Goal: Task Accomplishment & Management: Complete application form

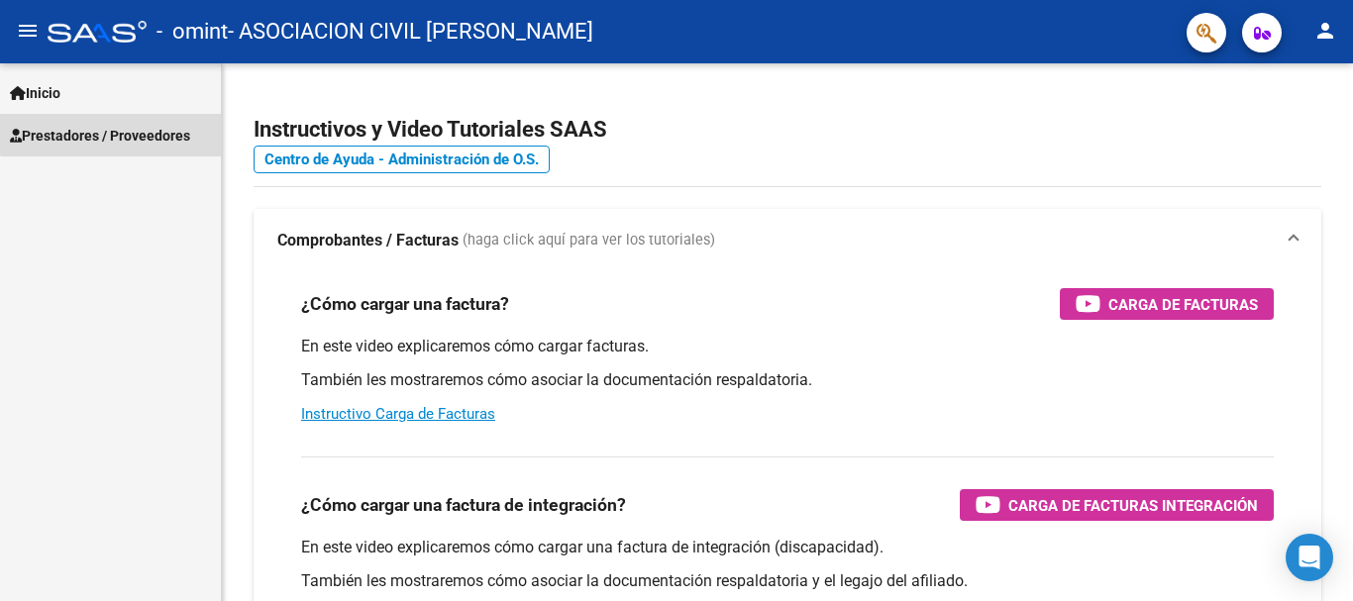
click at [125, 132] on span "Prestadores / Proveedores" at bounding box center [100, 136] width 180 height 22
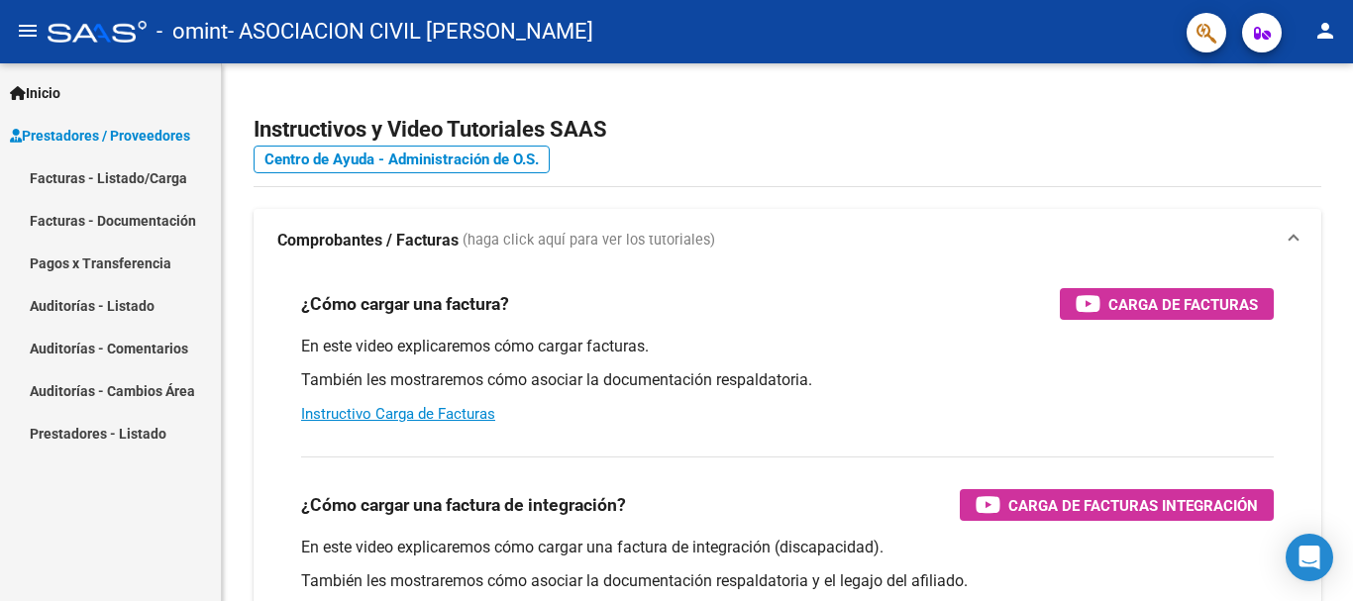
click at [95, 180] on link "Facturas - Listado/Carga" at bounding box center [110, 178] width 221 height 43
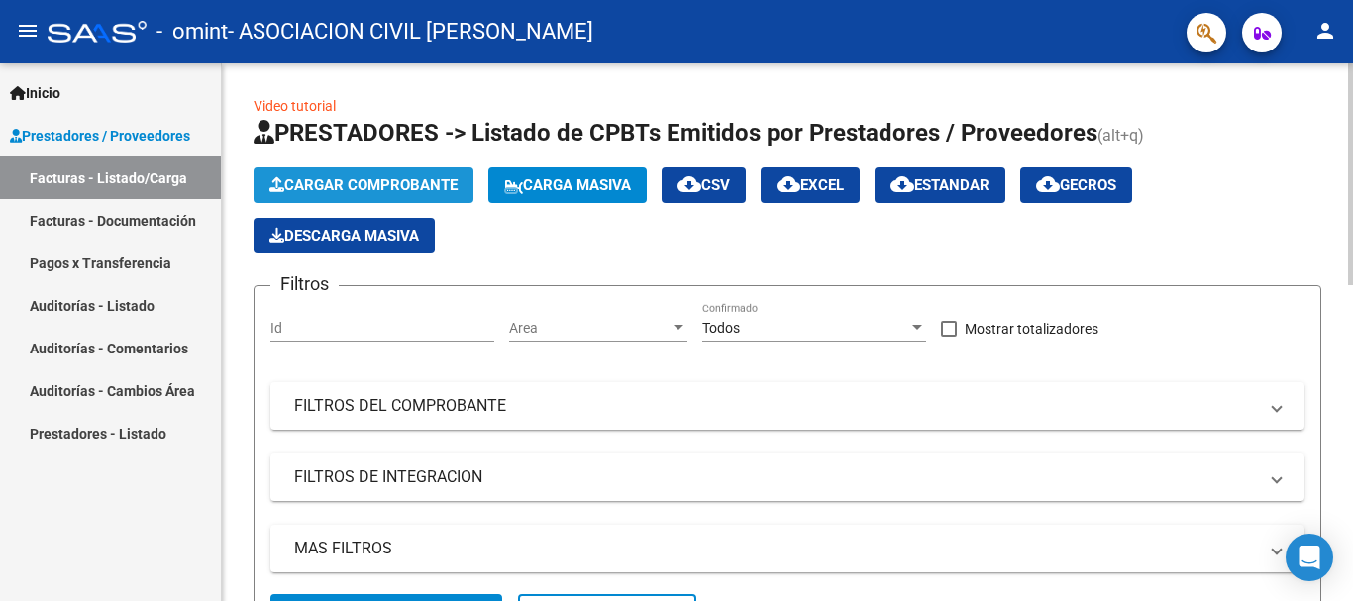
click at [336, 178] on span "Cargar Comprobante" at bounding box center [363, 185] width 188 height 18
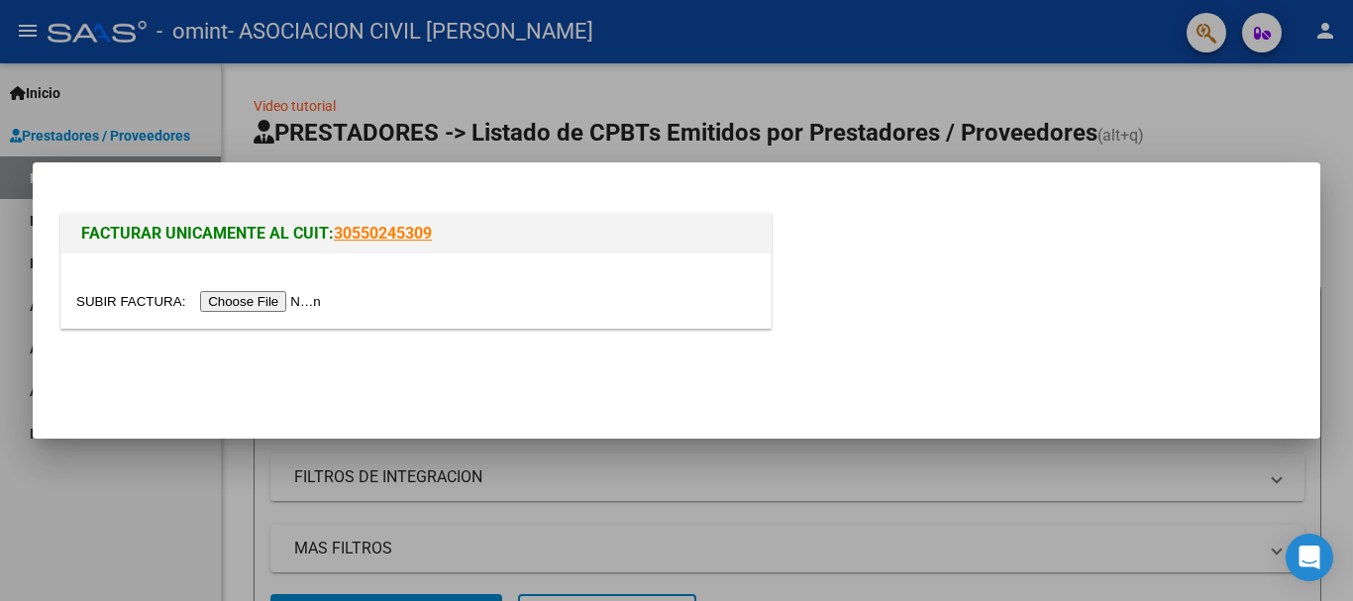
click at [300, 297] on input "file" at bounding box center [201, 301] width 251 height 21
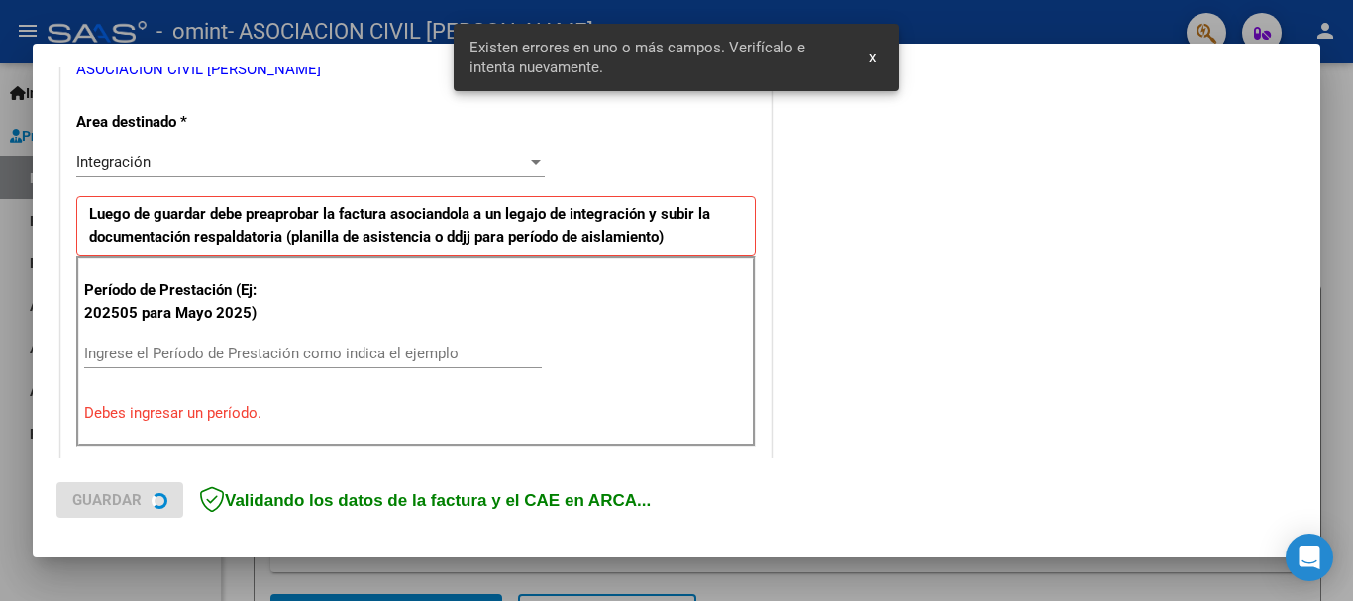
scroll to position [458, 0]
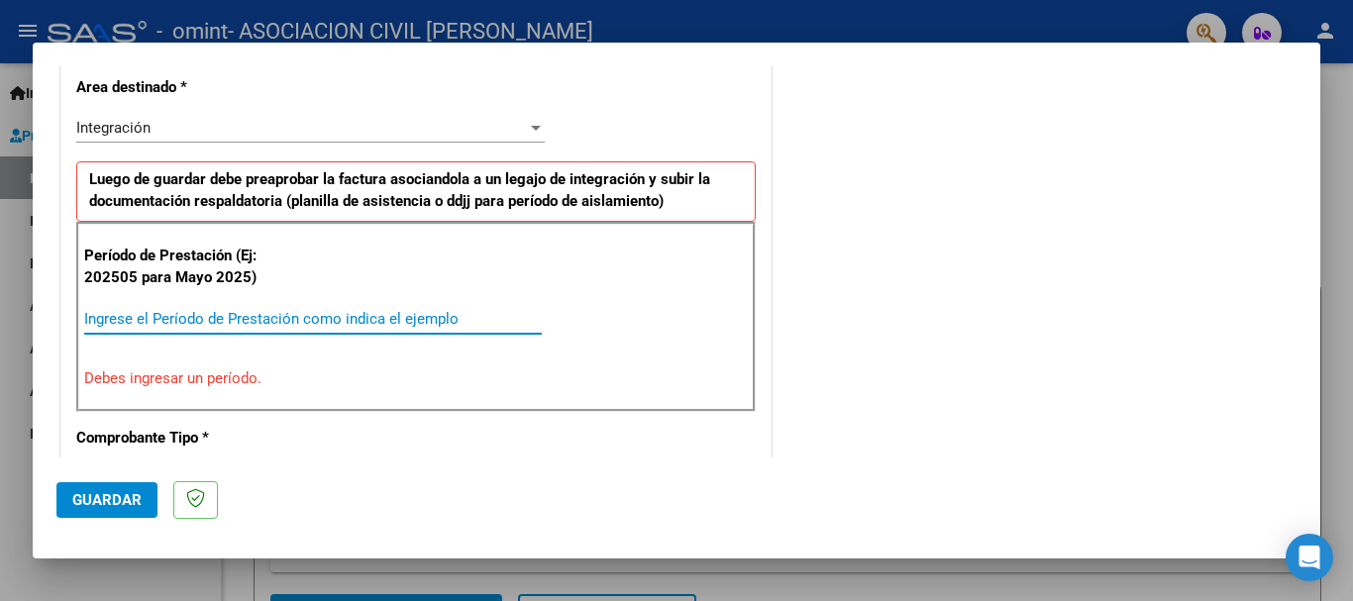
click at [186, 318] on input "Ingrese el Período de Prestación como indica el ejemplo" at bounding box center [313, 319] width 458 height 18
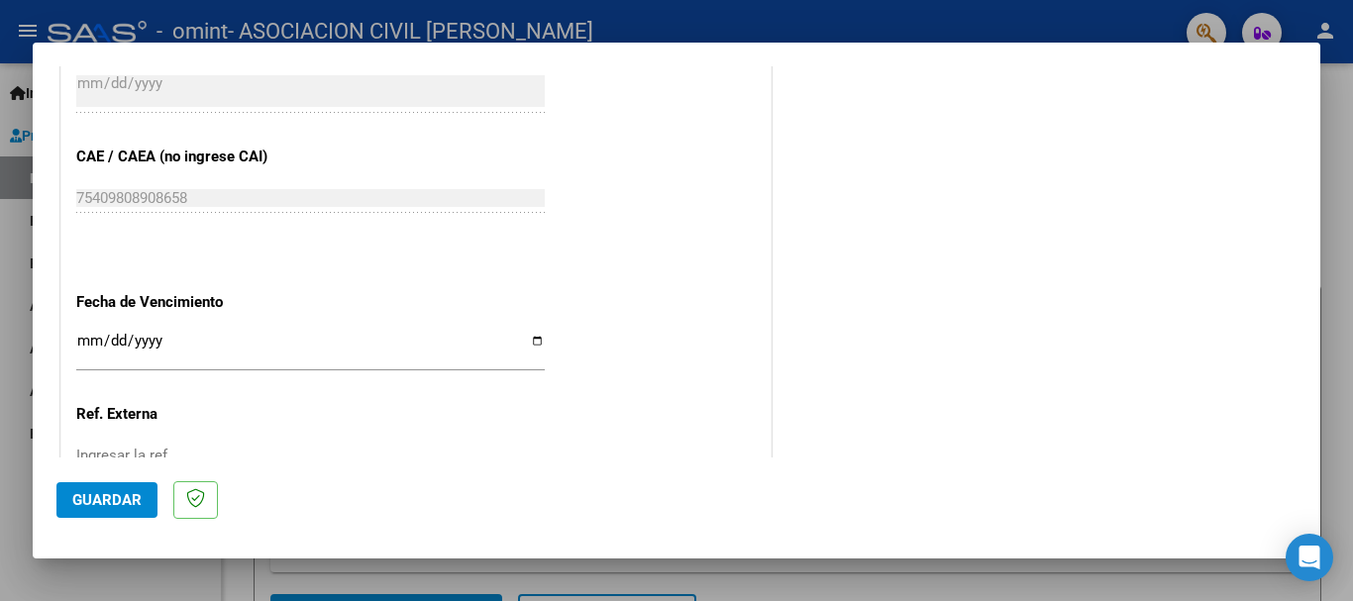
scroll to position [1250, 0]
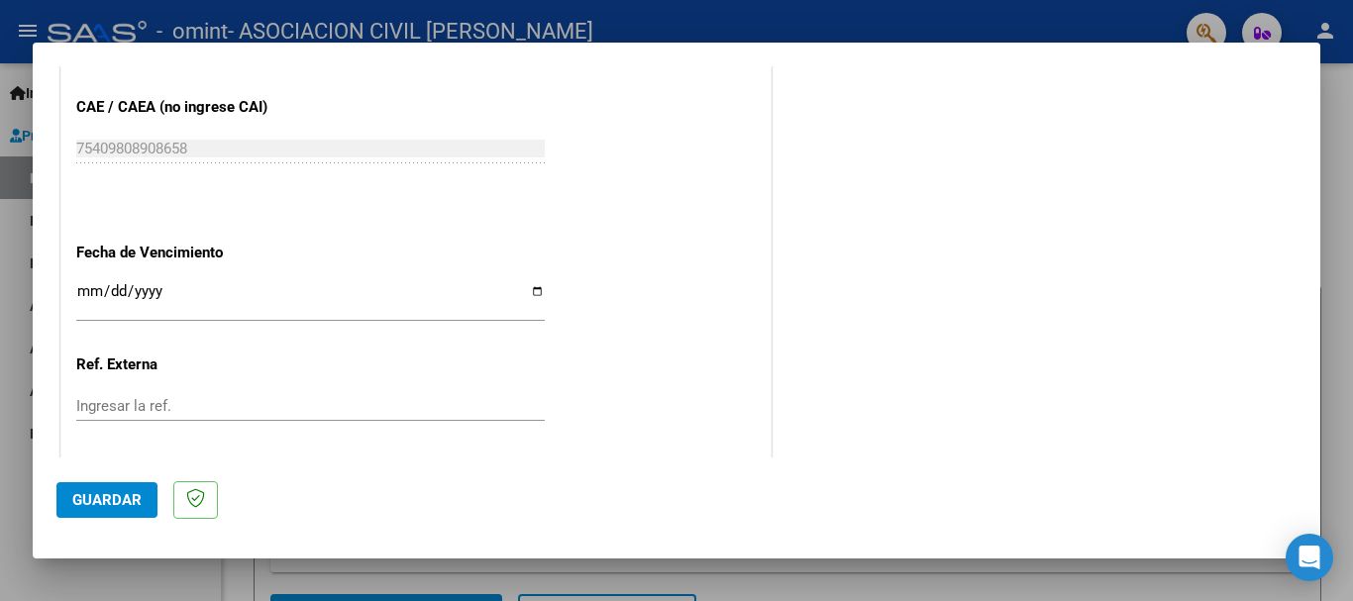
type input "202510"
click at [533, 291] on input "Ingresar la fecha" at bounding box center [310, 299] width 469 height 32
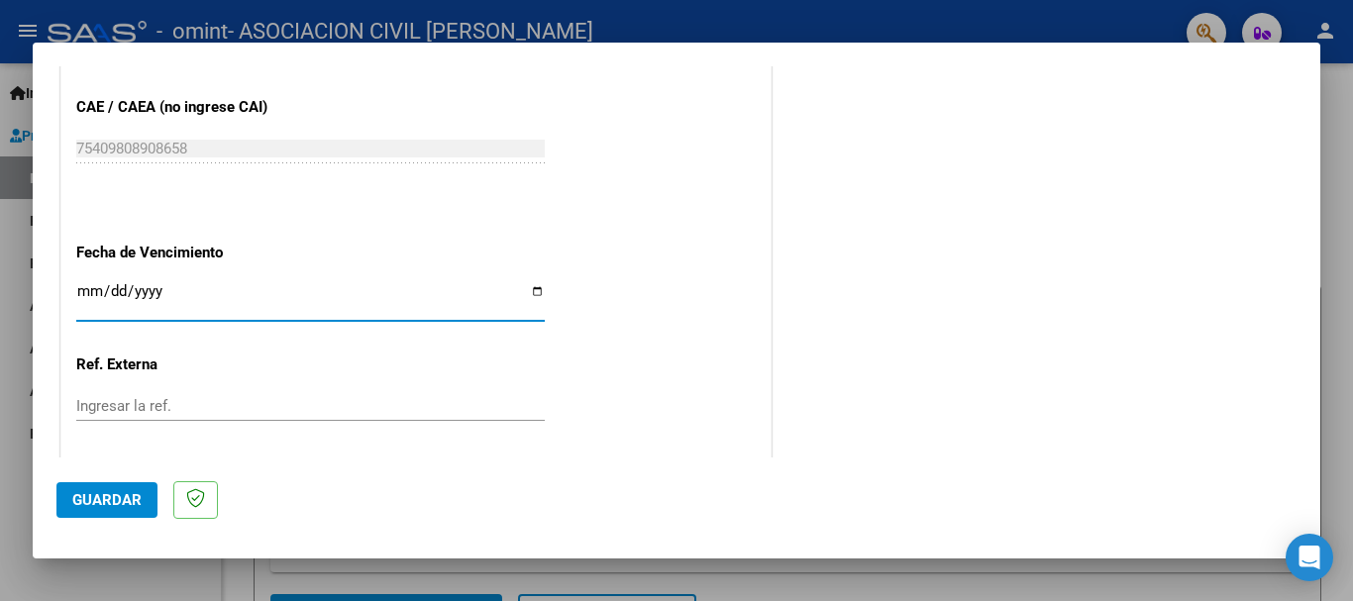
click at [535, 291] on input "[DATE]" at bounding box center [310, 299] width 469 height 32
type input "[DATE]"
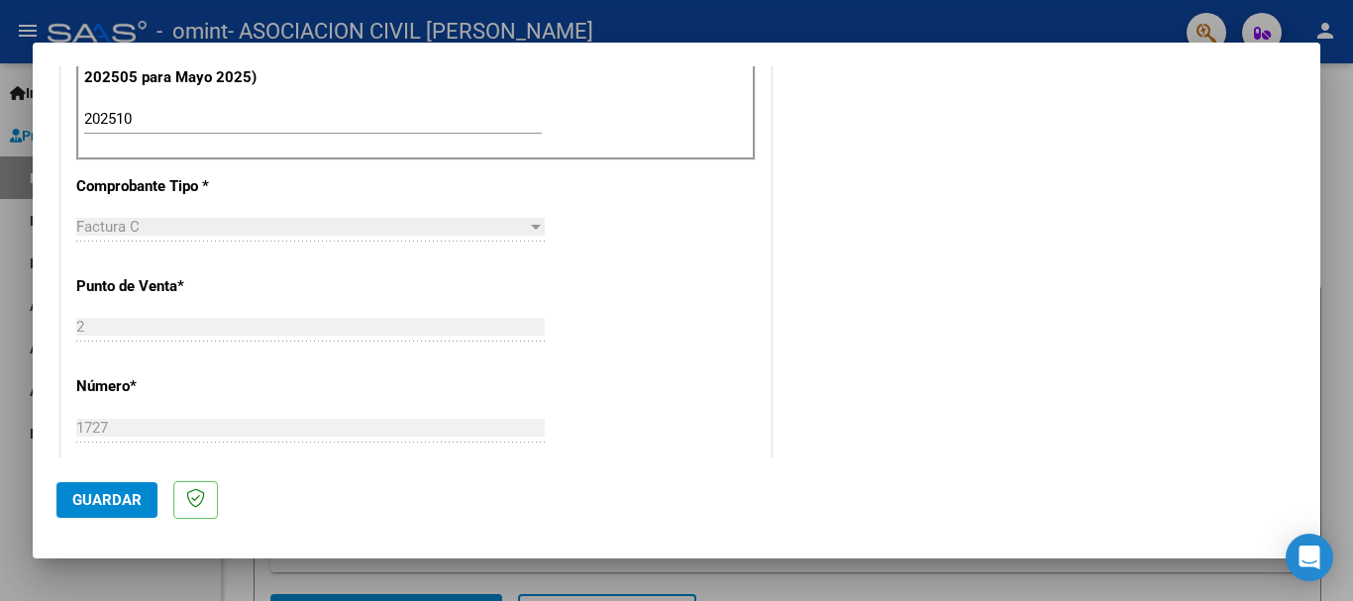
scroll to position [659, 0]
click at [127, 504] on span "Guardar" at bounding box center [106, 500] width 69 height 18
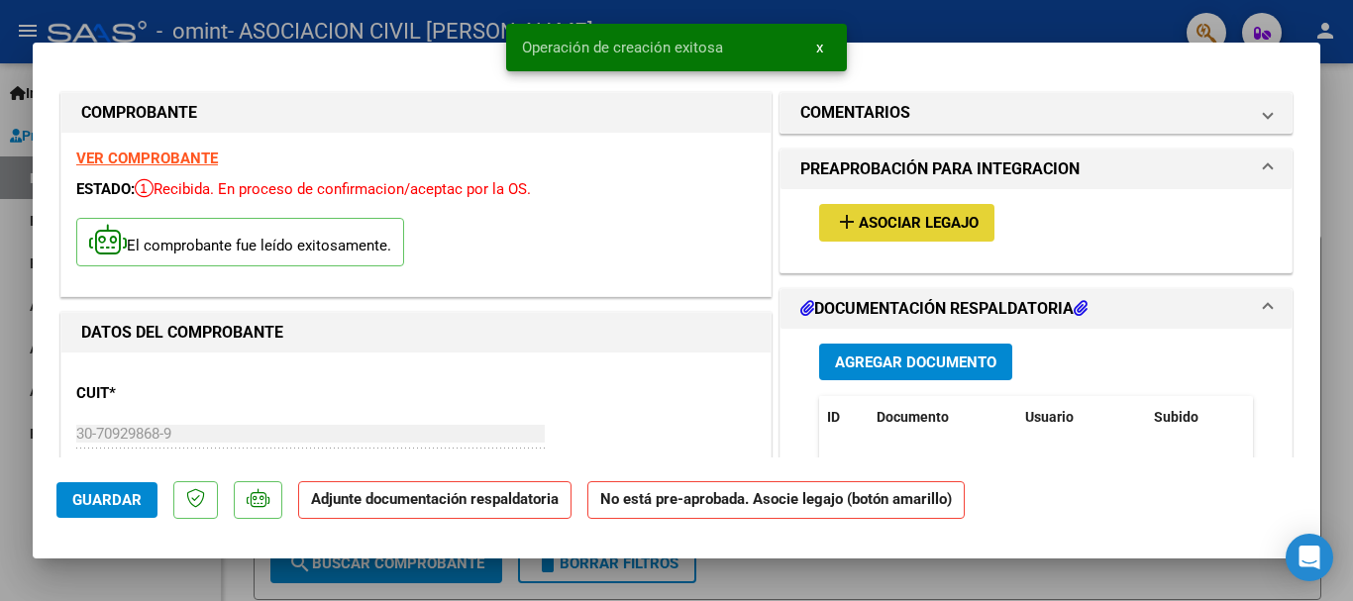
click at [877, 223] on span "Asociar Legajo" at bounding box center [919, 224] width 120 height 18
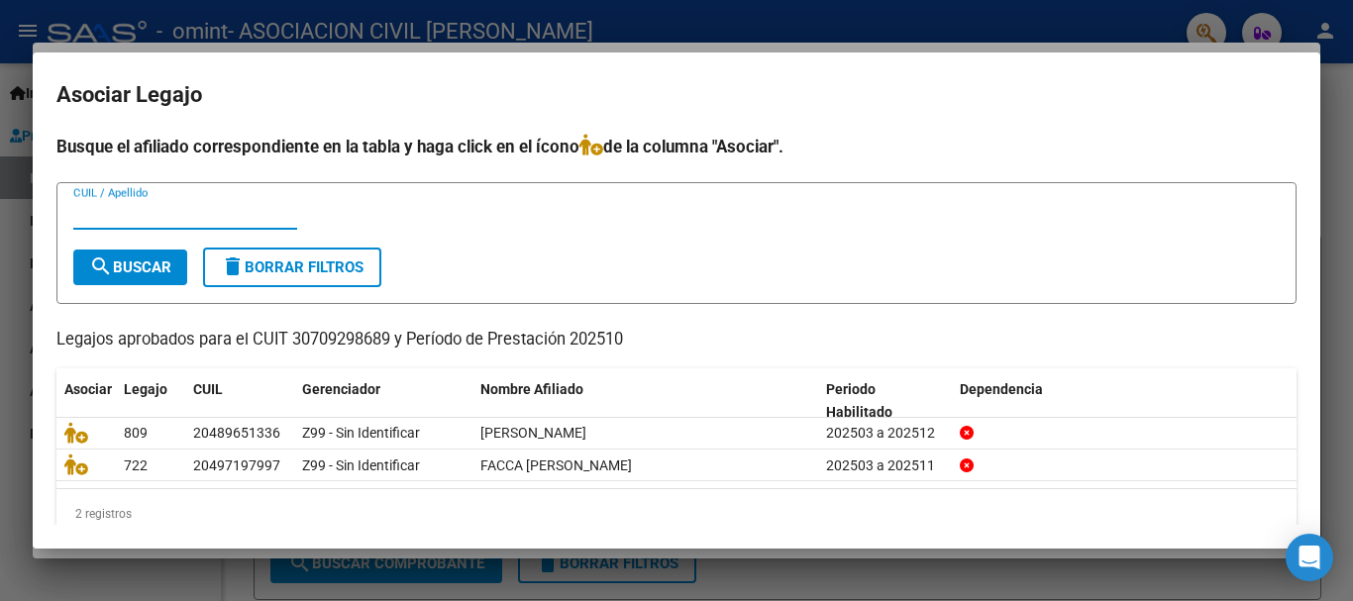
click at [1107, 19] on div at bounding box center [676, 300] width 1353 height 601
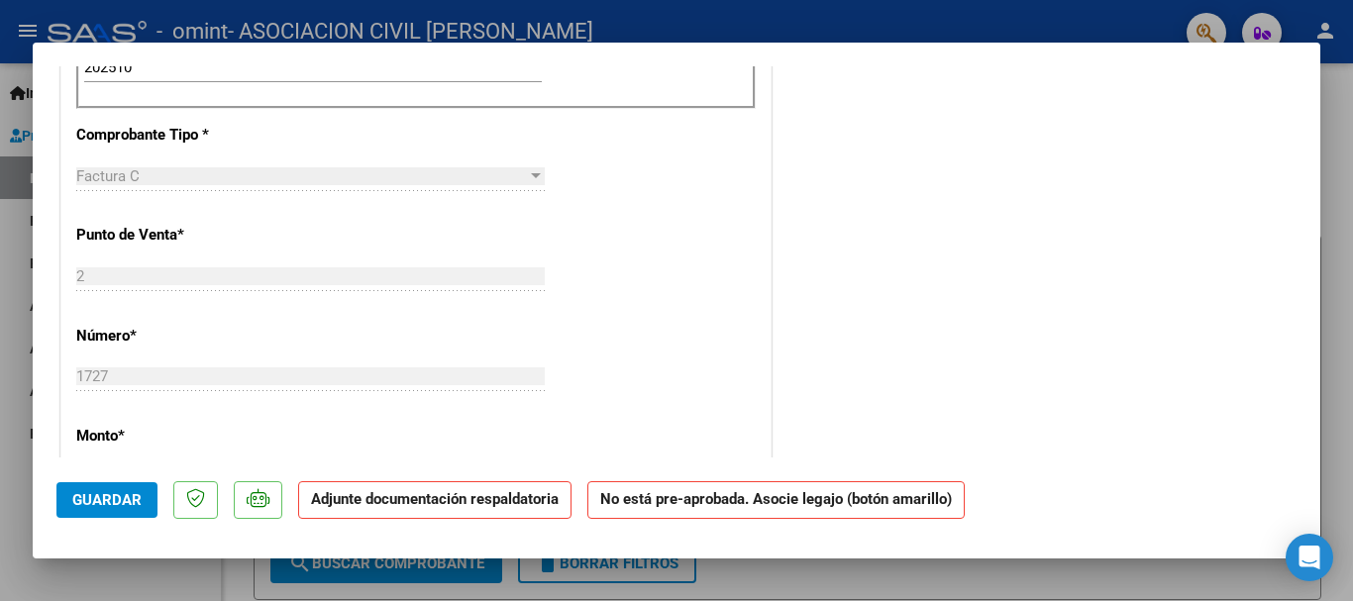
scroll to position [438, 0]
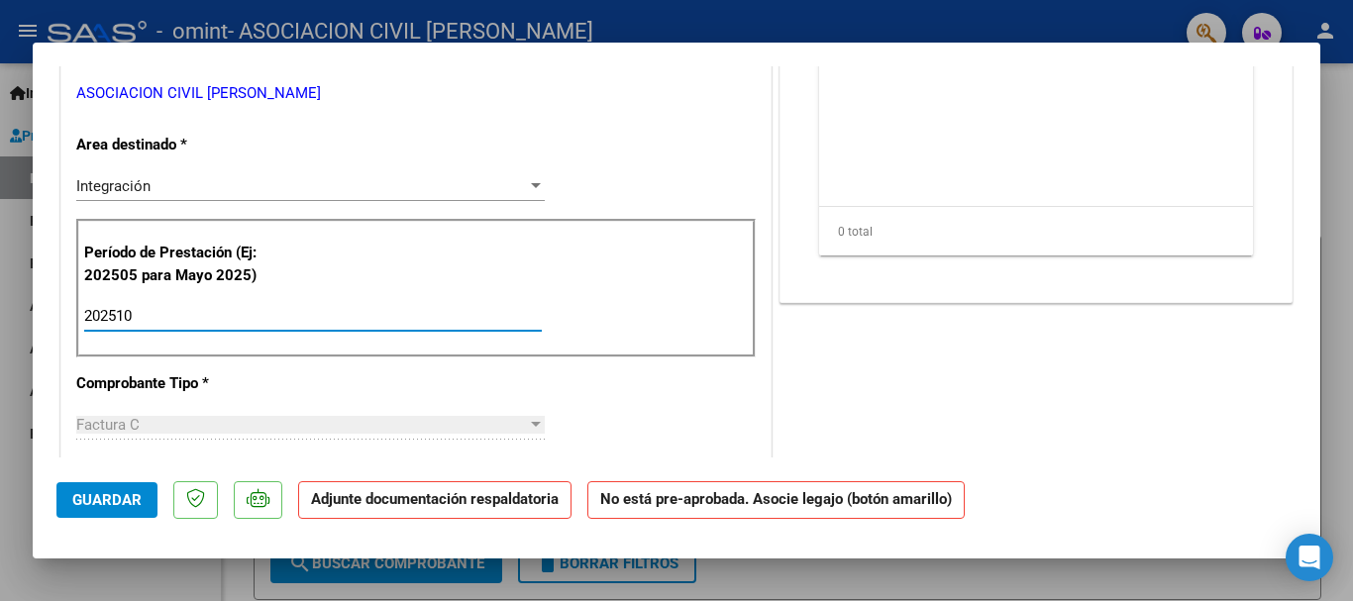
click at [169, 319] on input "202510" at bounding box center [313, 316] width 458 height 18
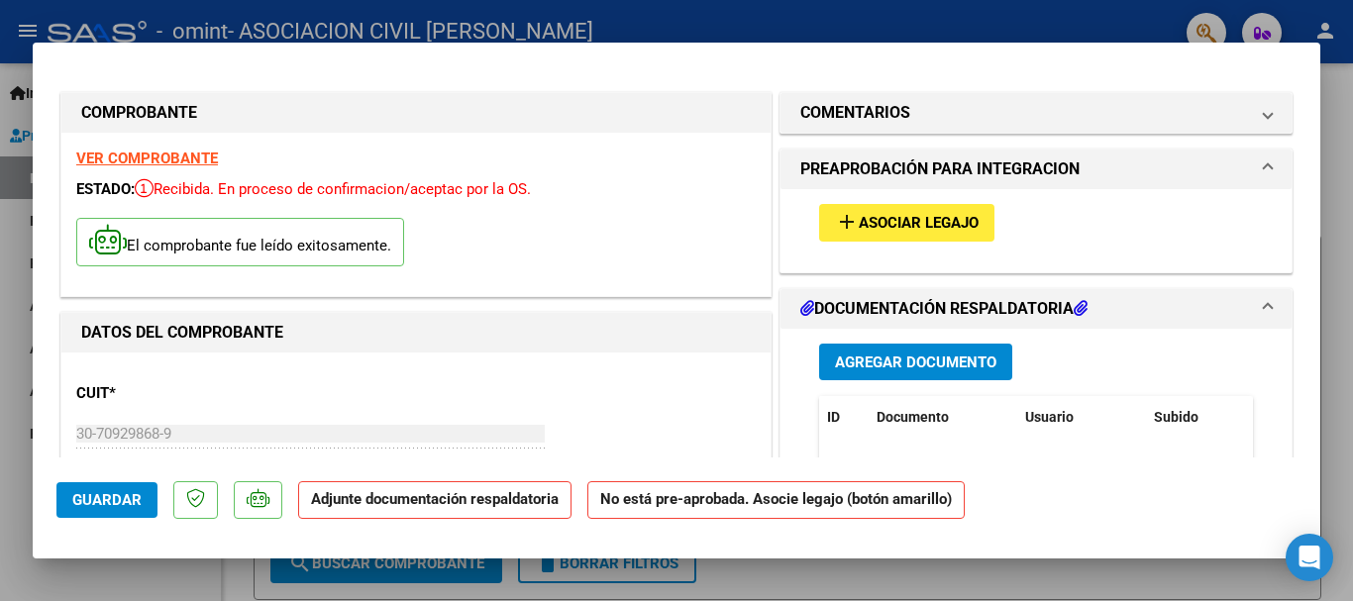
click at [145, 150] on strong "VER COMPROBANTE" at bounding box center [147, 159] width 142 height 18
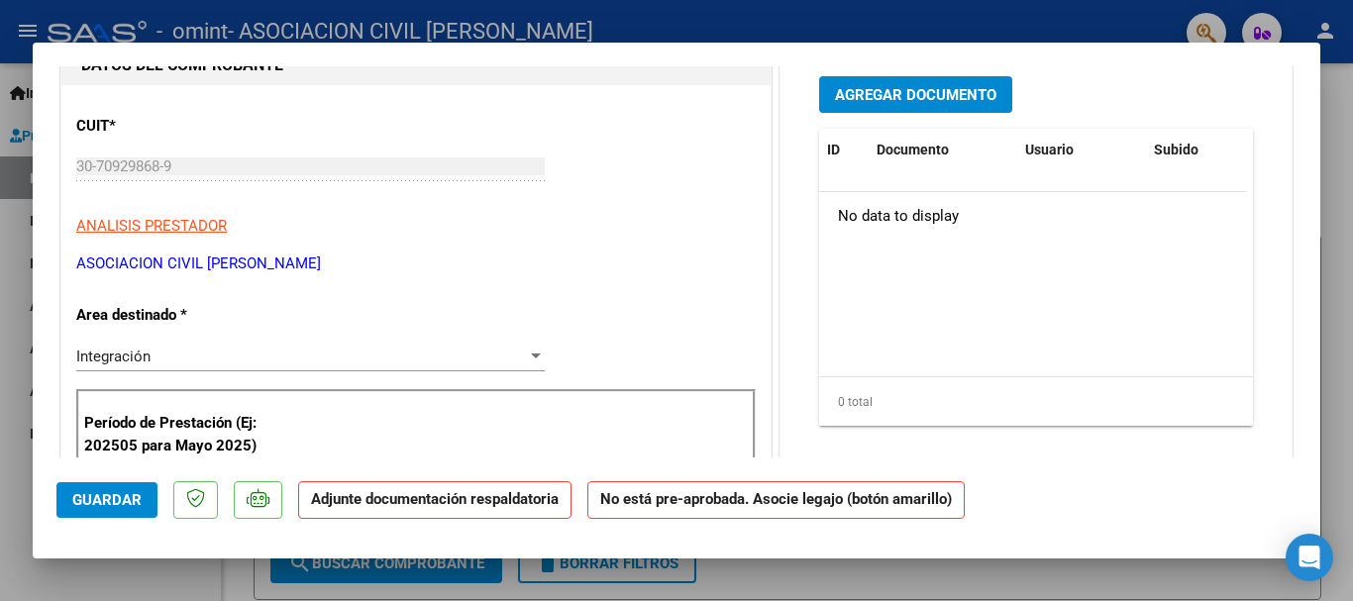
scroll to position [396, 0]
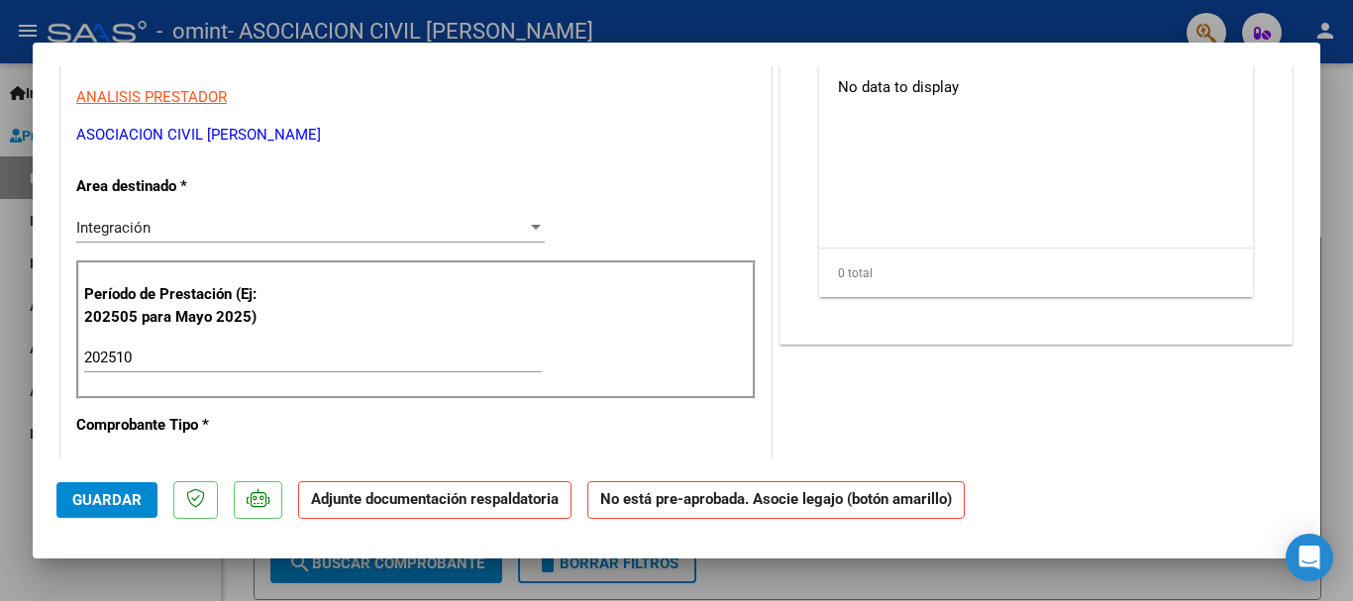
click at [176, 348] on div "202510 Ingrese el Período de Prestación como indica el ejemplo" at bounding box center [313, 358] width 458 height 30
type input "202509"
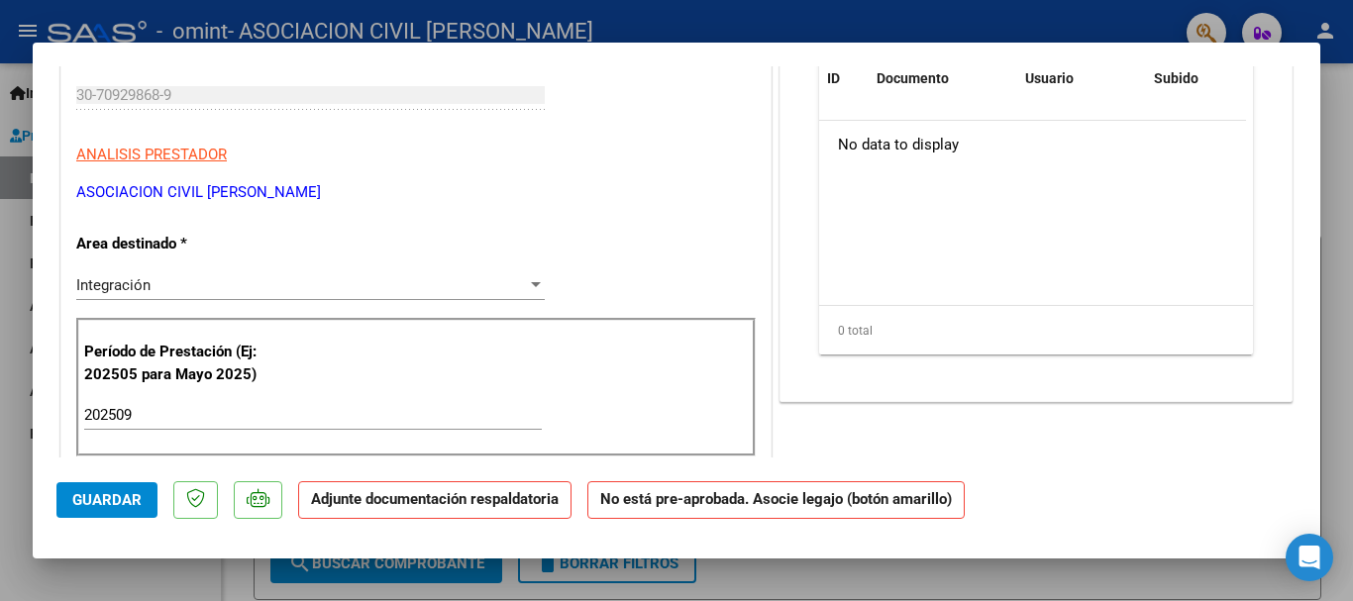
scroll to position [0, 0]
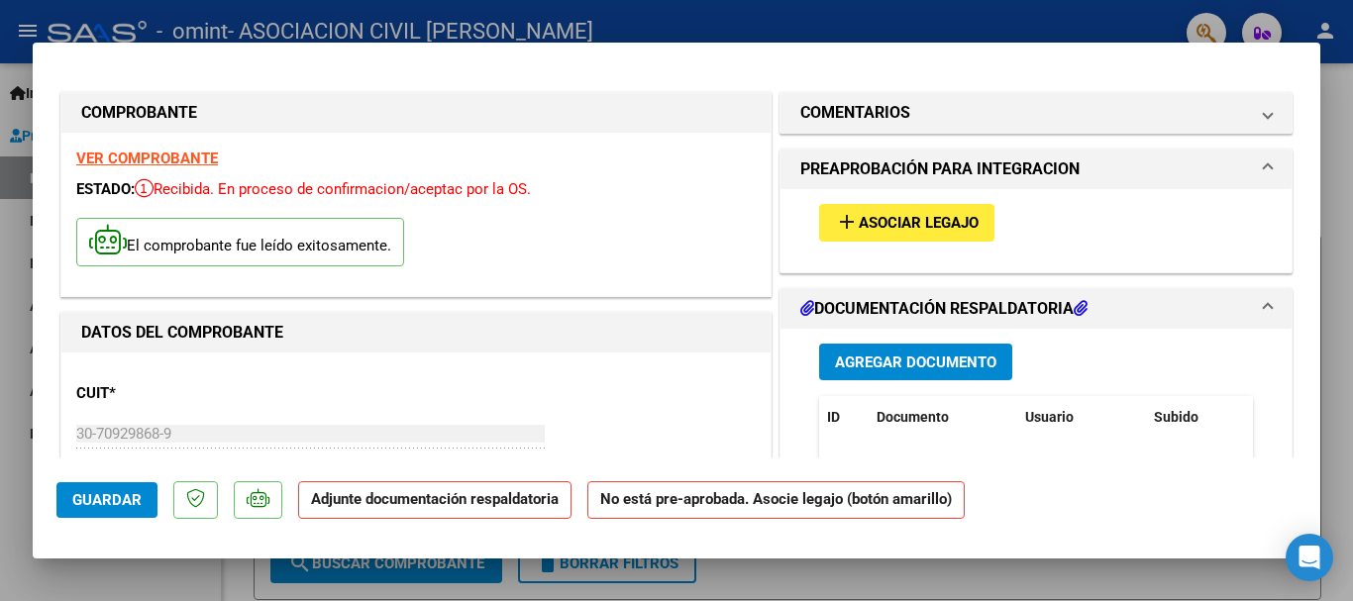
click at [881, 219] on span "Asociar Legajo" at bounding box center [919, 224] width 120 height 18
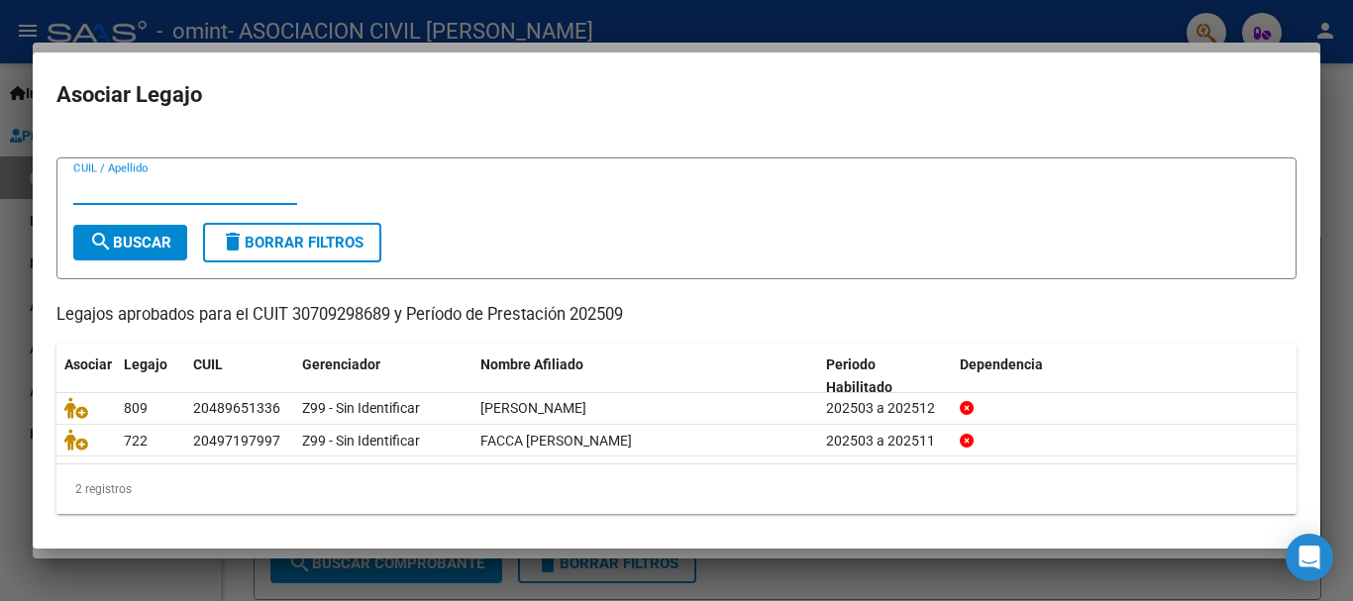
scroll to position [32, 0]
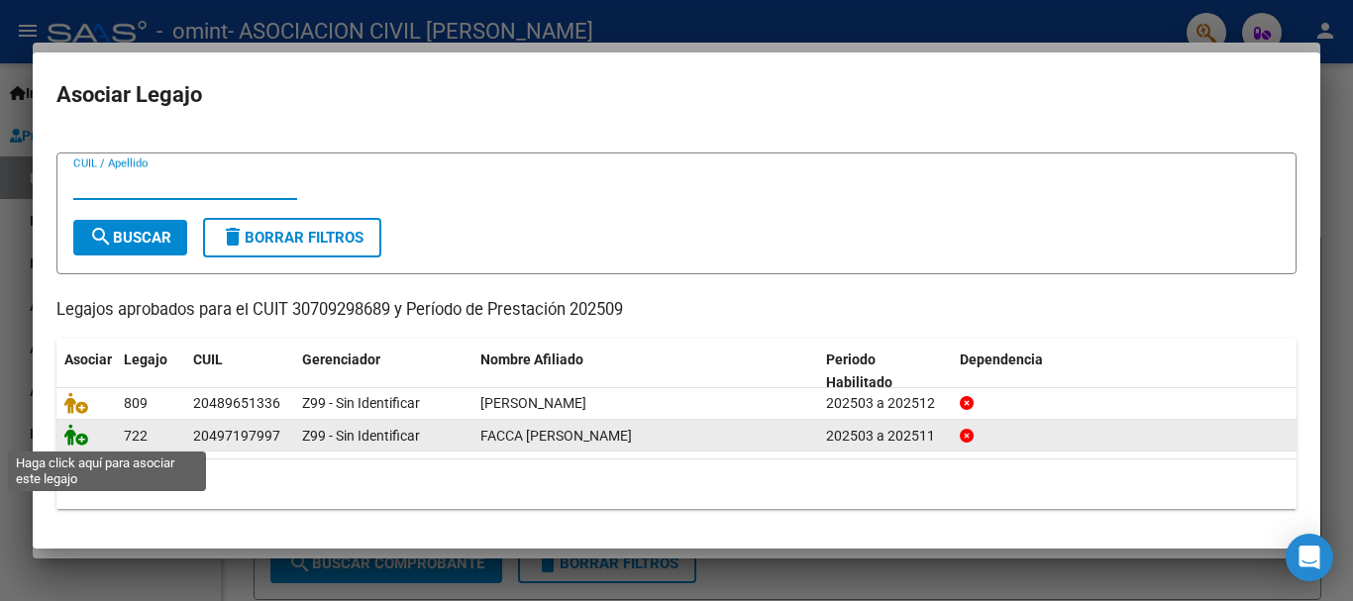
click at [73, 440] on icon at bounding box center [76, 435] width 24 height 22
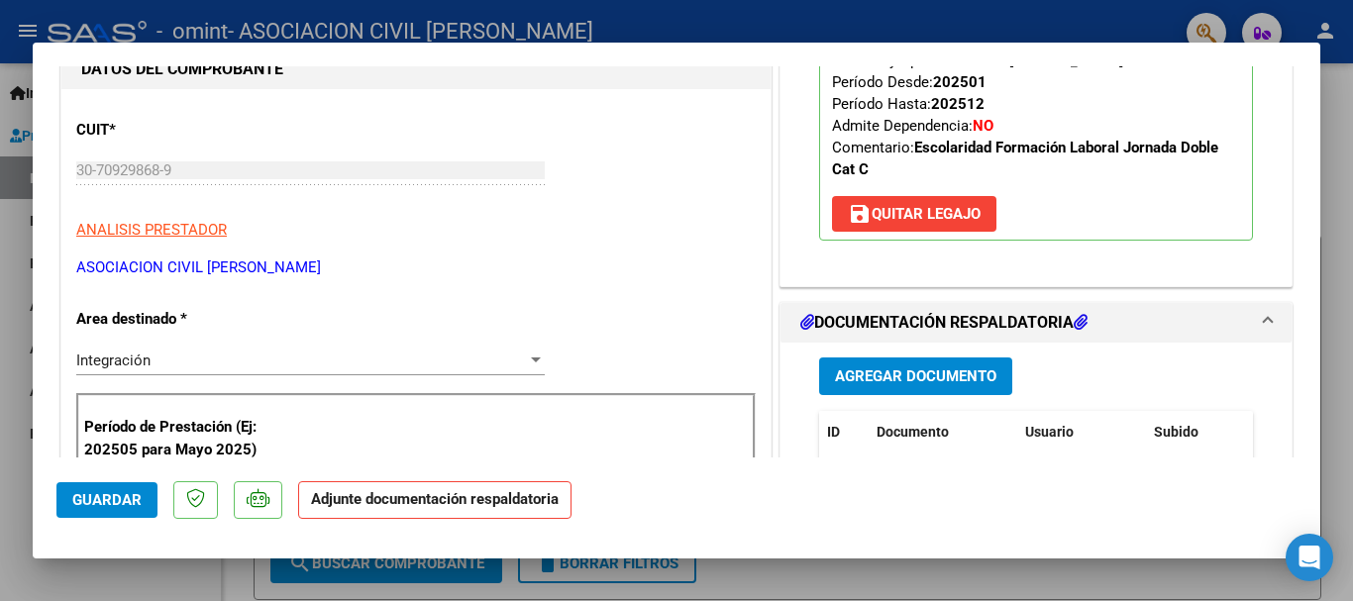
scroll to position [297, 0]
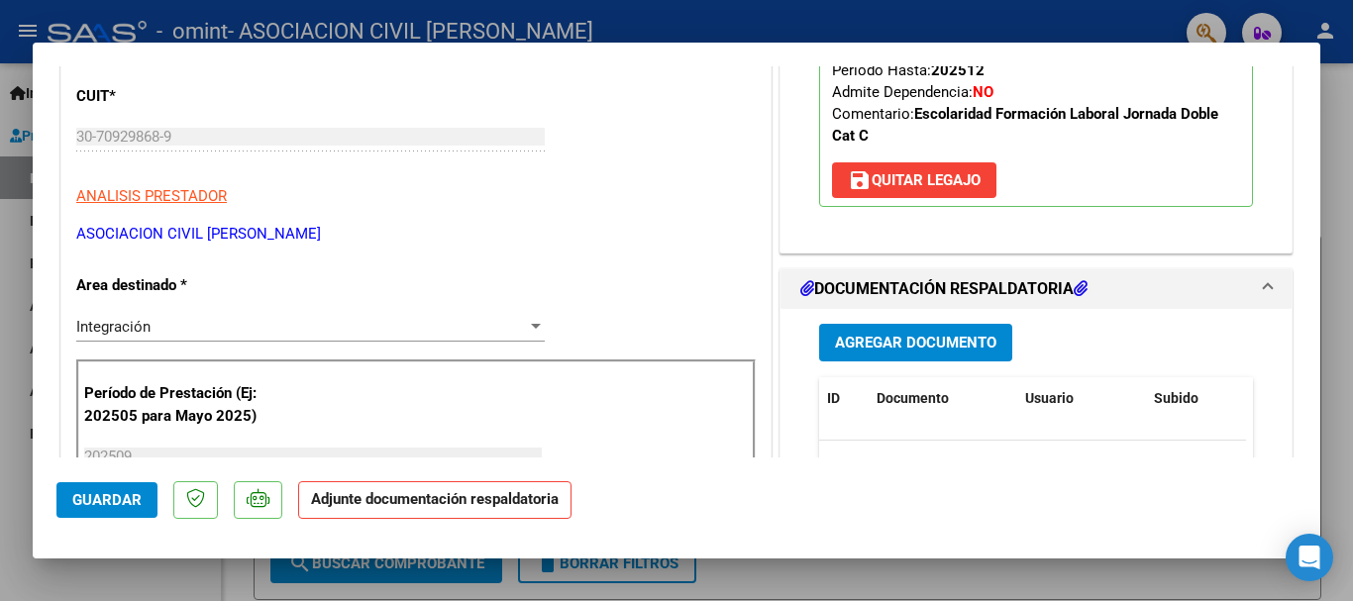
click at [916, 348] on span "Agregar Documento" at bounding box center [916, 344] width 162 height 18
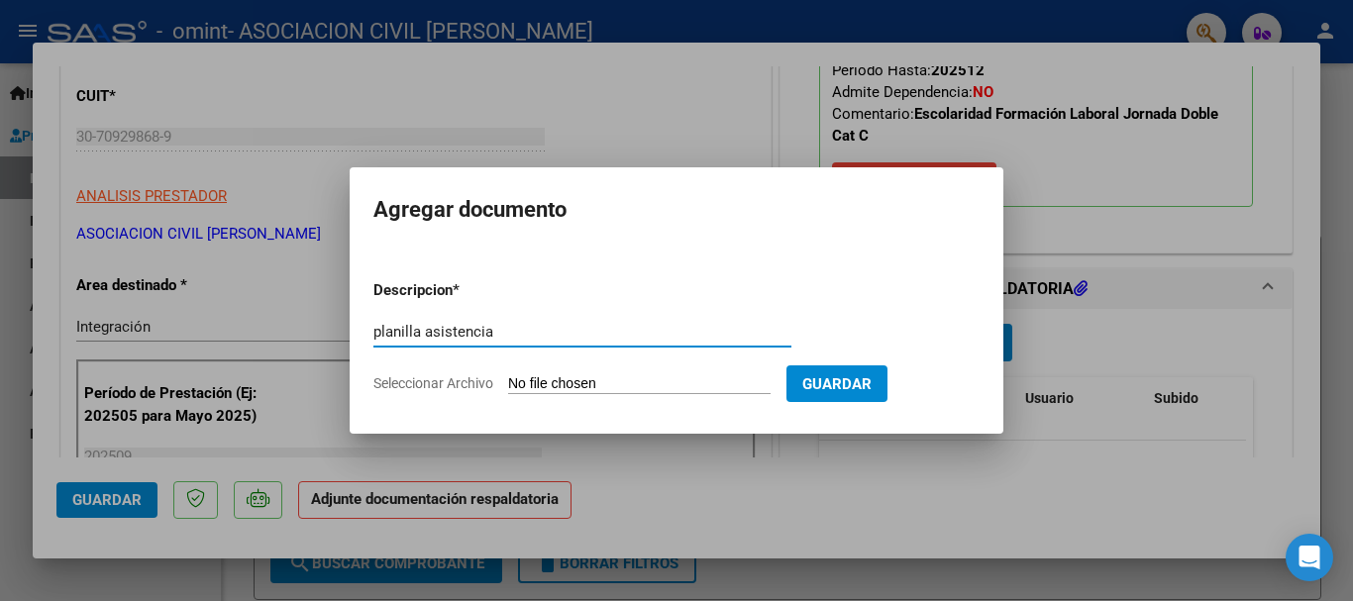
type input "planilla asistencia"
click at [626, 384] on input "Seleccionar Archivo" at bounding box center [639, 385] width 263 height 19
type input "C:\fakepath\asistencias Facca septiembre.pdf"
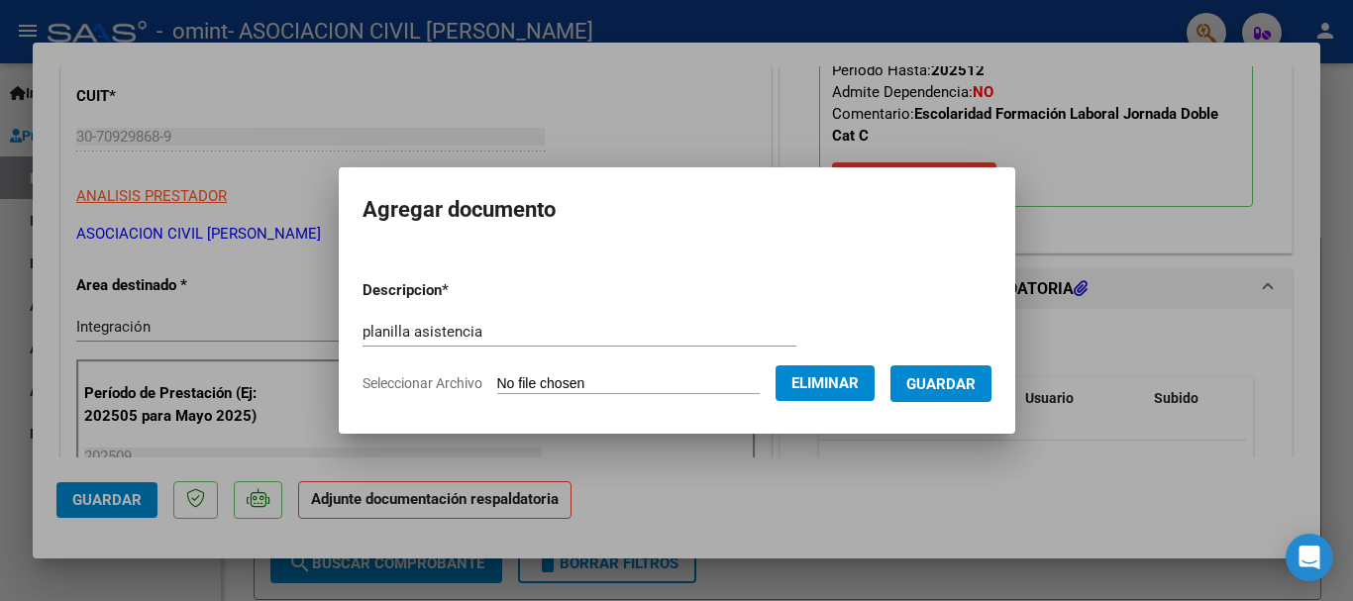
click at [986, 393] on button "Guardar" at bounding box center [941, 384] width 101 height 37
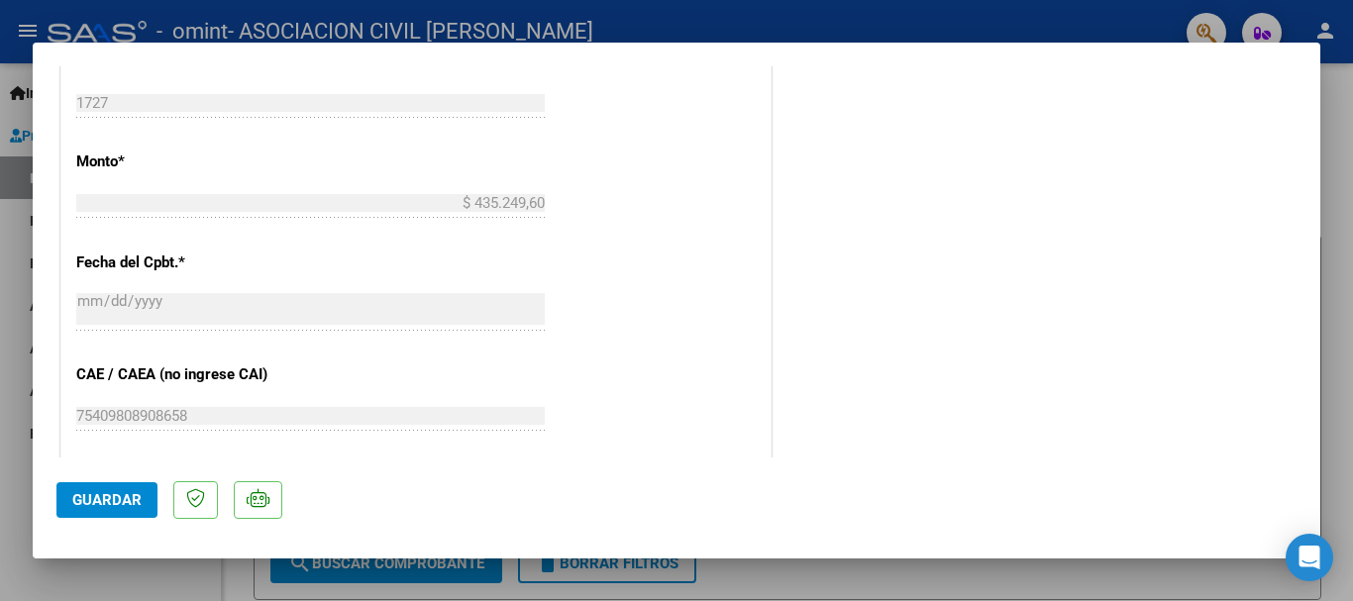
scroll to position [1090, 0]
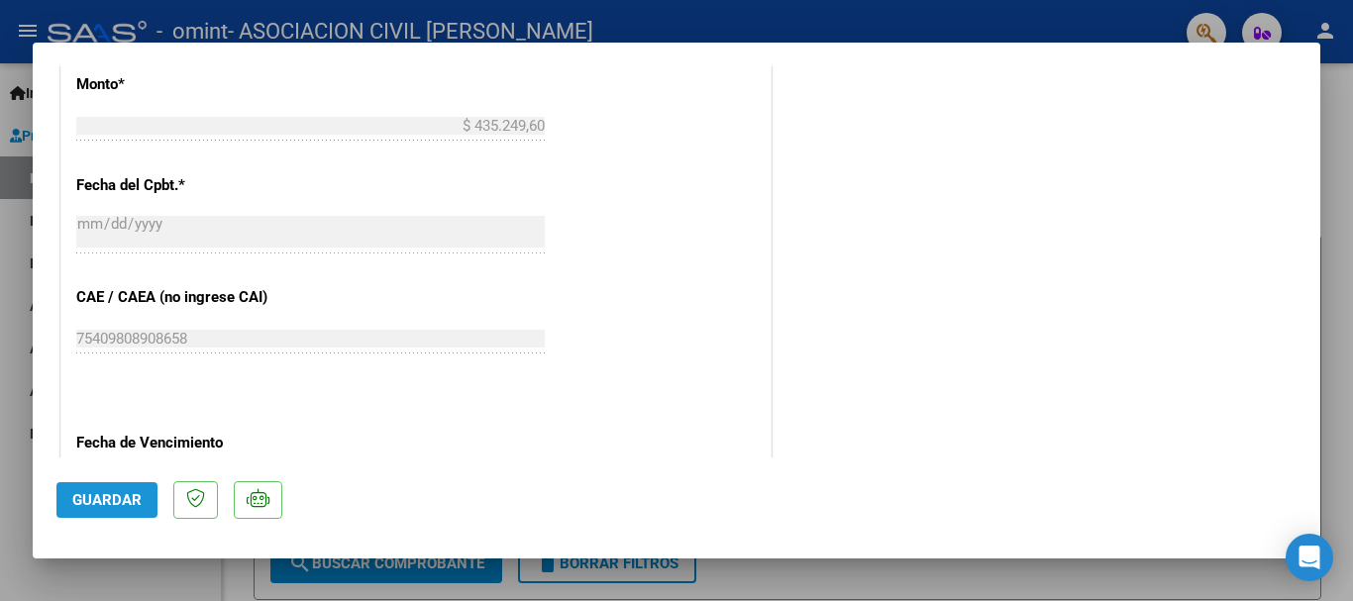
click at [104, 494] on span "Guardar" at bounding box center [106, 500] width 69 height 18
click at [1331, 207] on div at bounding box center [676, 300] width 1353 height 601
type input "$ 0,00"
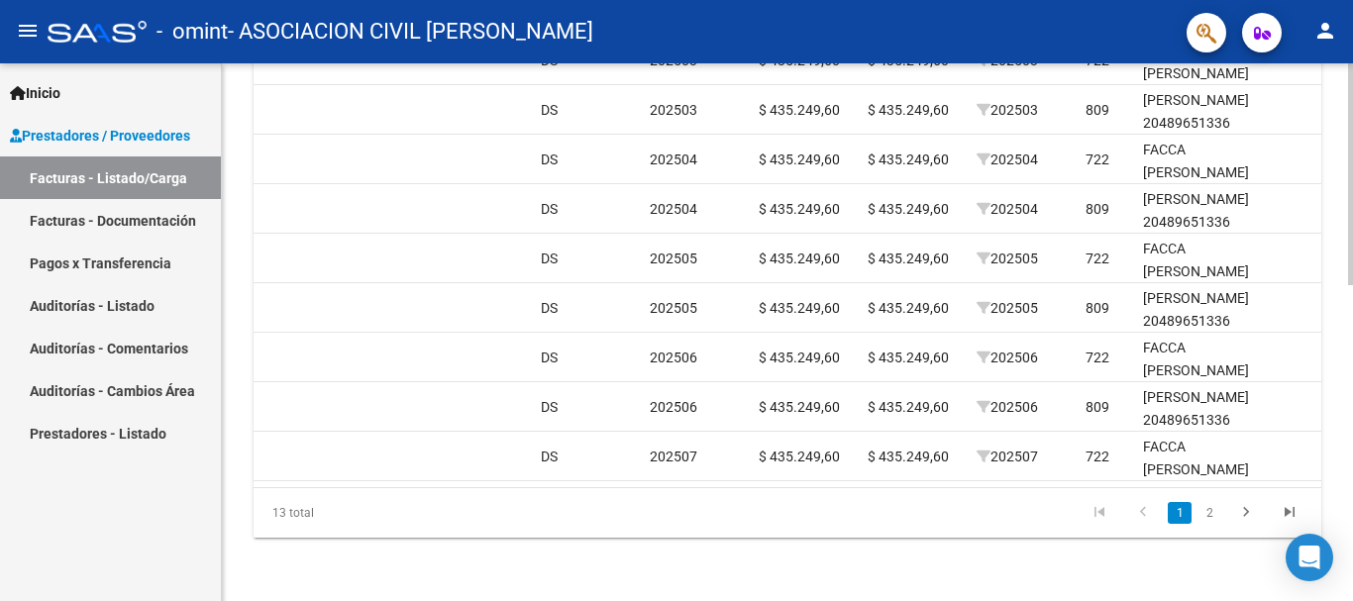
scroll to position [0, 2084]
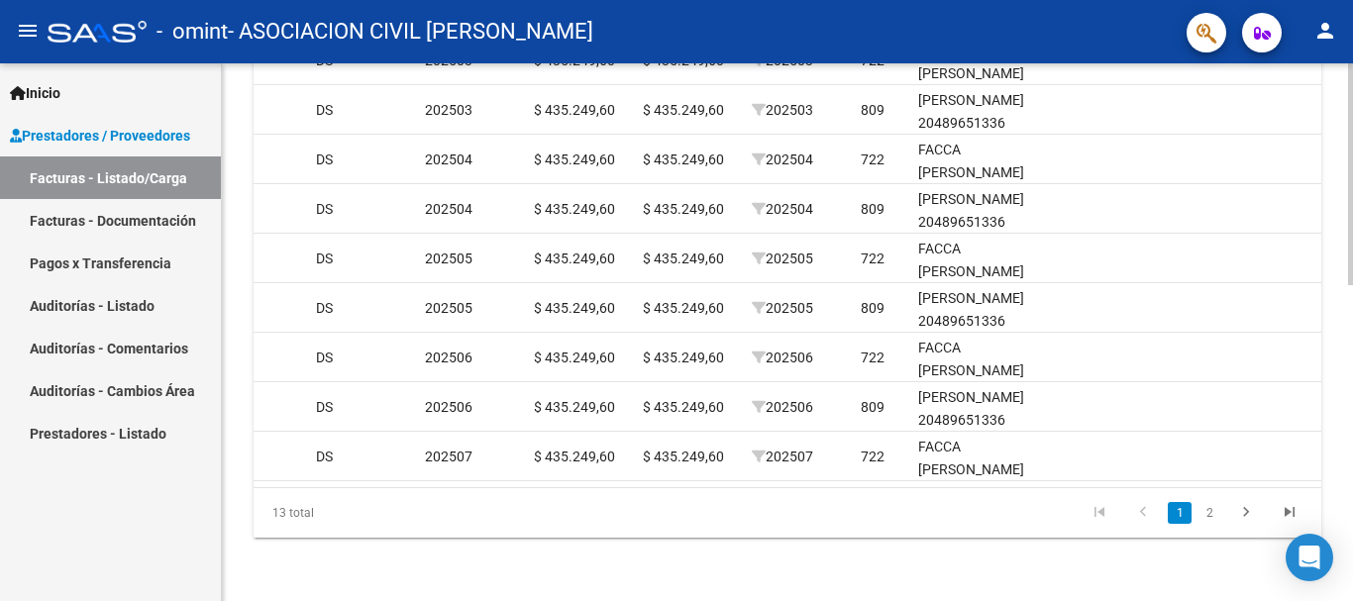
drag, startPoint x: 518, startPoint y: 482, endPoint x: 1032, endPoint y: 568, distance: 521.4
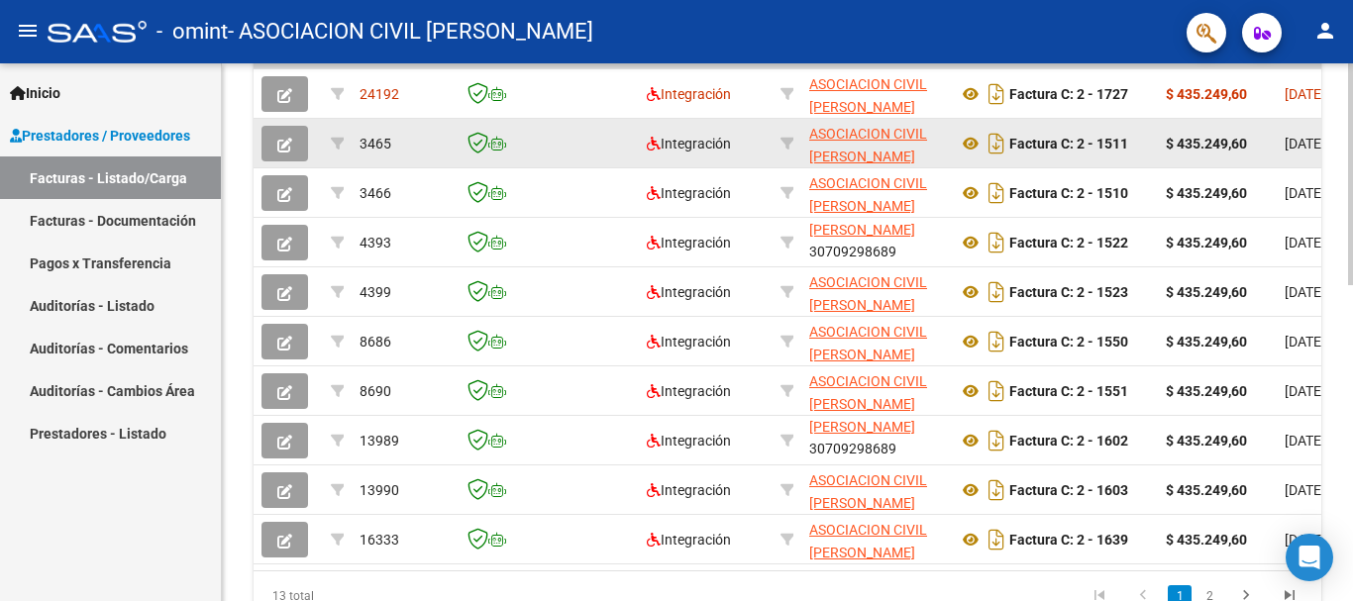
scroll to position [273, 0]
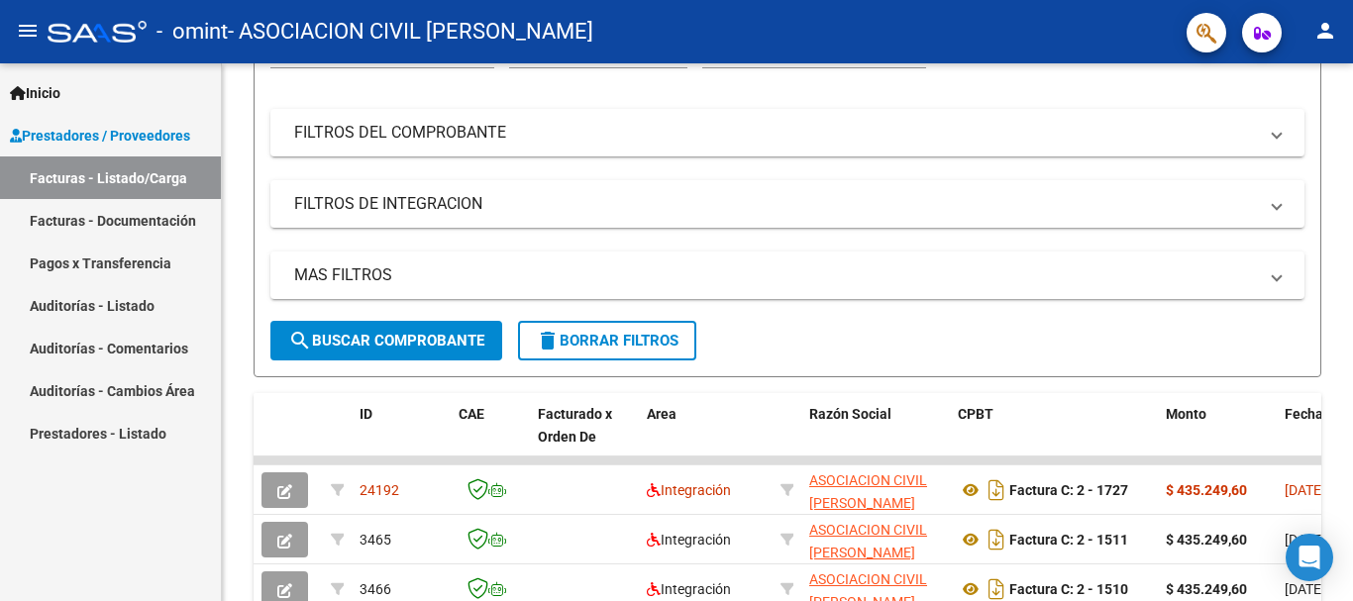
click at [52, 174] on link "Facturas - Listado/Carga" at bounding box center [110, 178] width 221 height 43
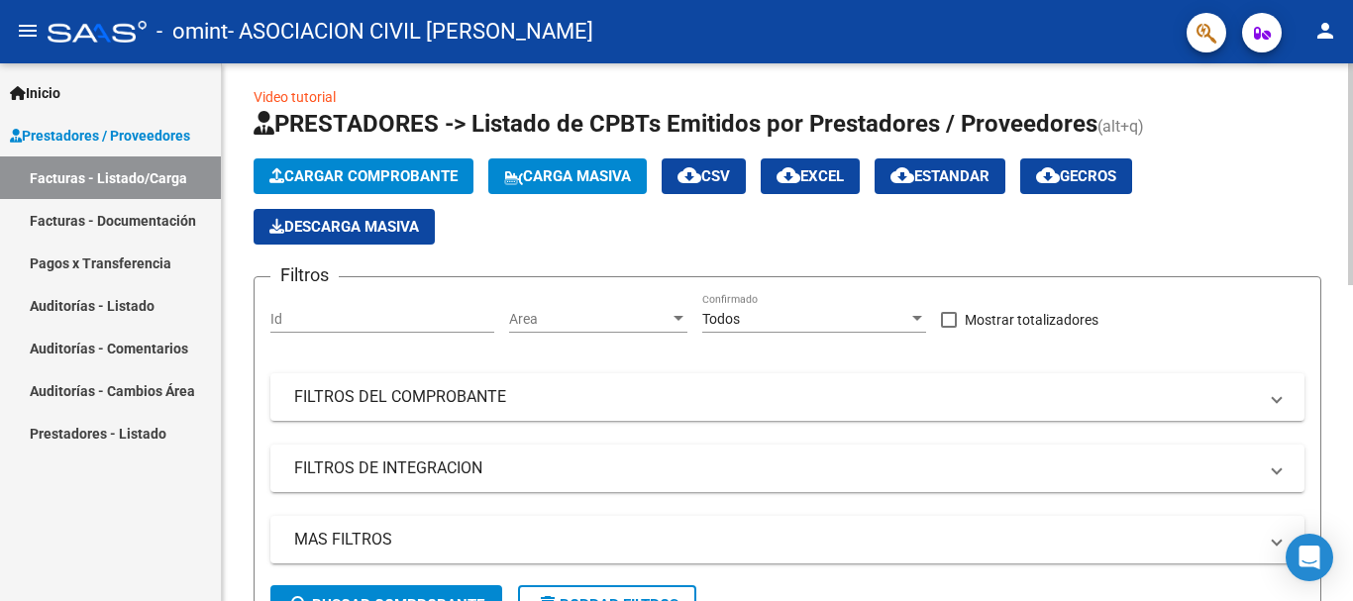
scroll to position [0, 0]
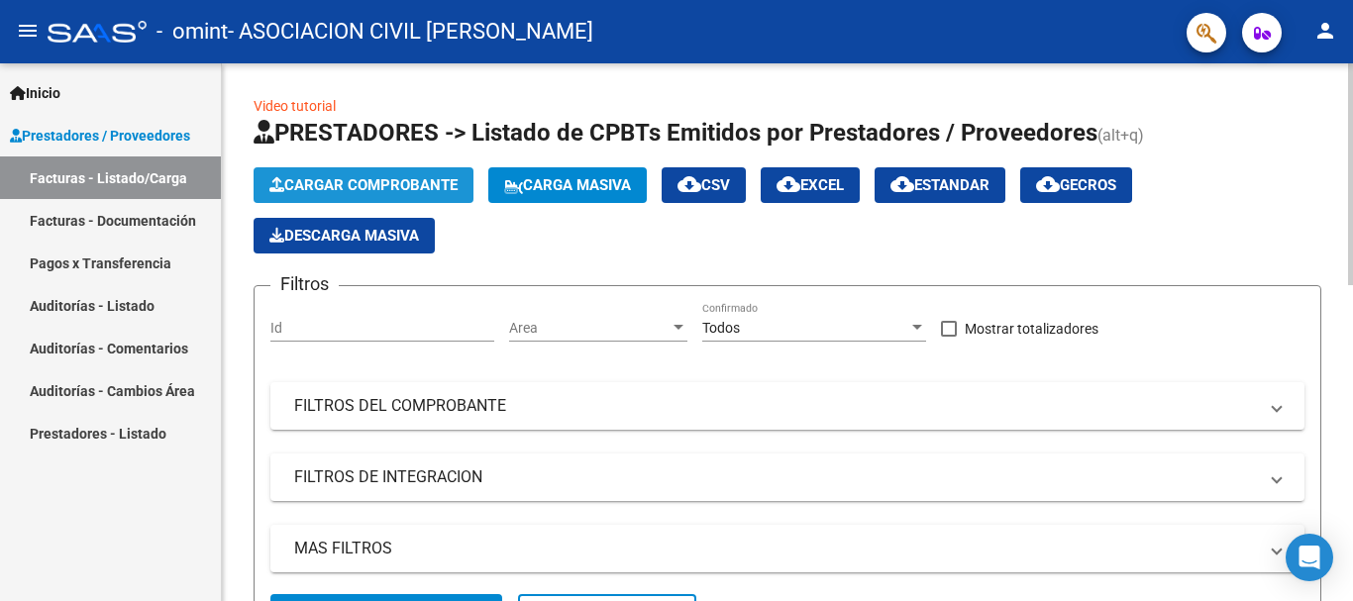
click at [322, 179] on span "Cargar Comprobante" at bounding box center [363, 185] width 188 height 18
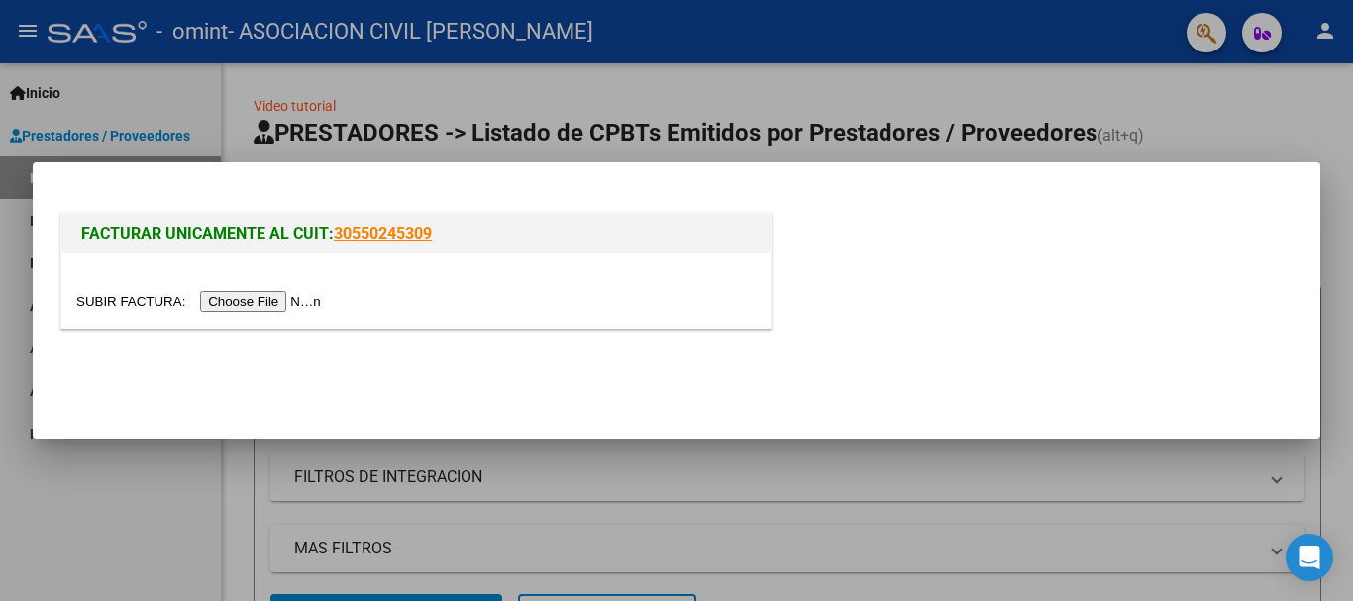
click at [268, 302] on input "file" at bounding box center [201, 301] width 251 height 21
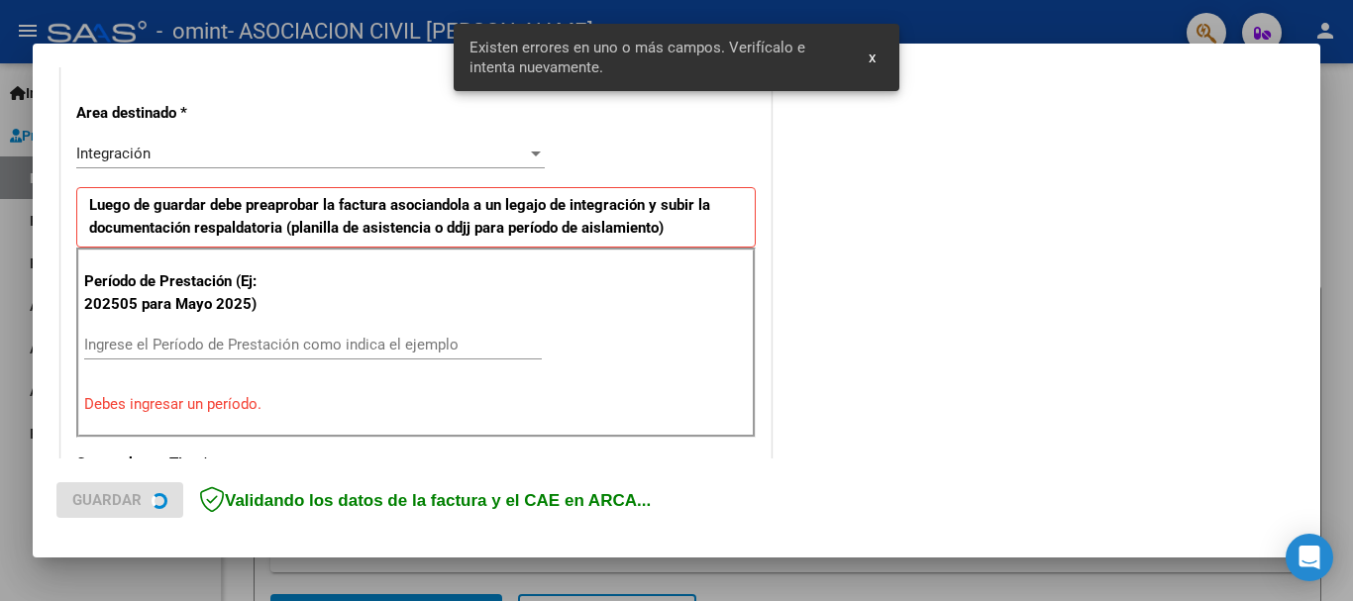
scroll to position [458, 0]
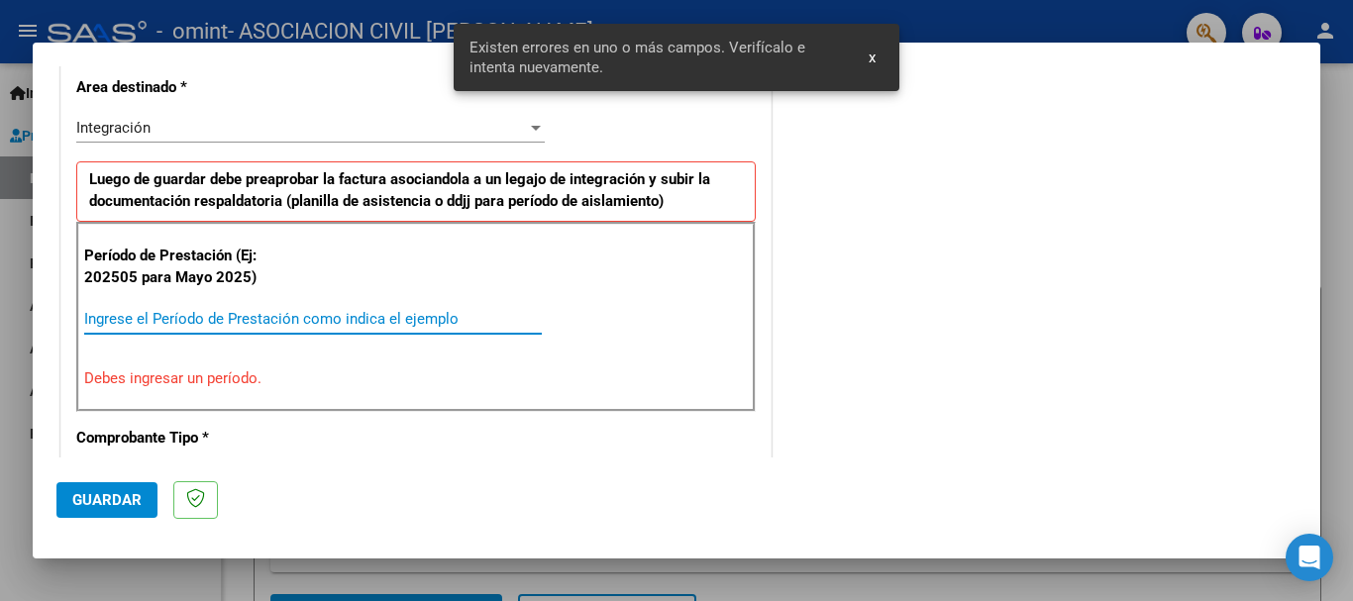
click at [165, 312] on input "Ingrese el Período de Prestación como indica el ejemplo" at bounding box center [313, 319] width 458 height 18
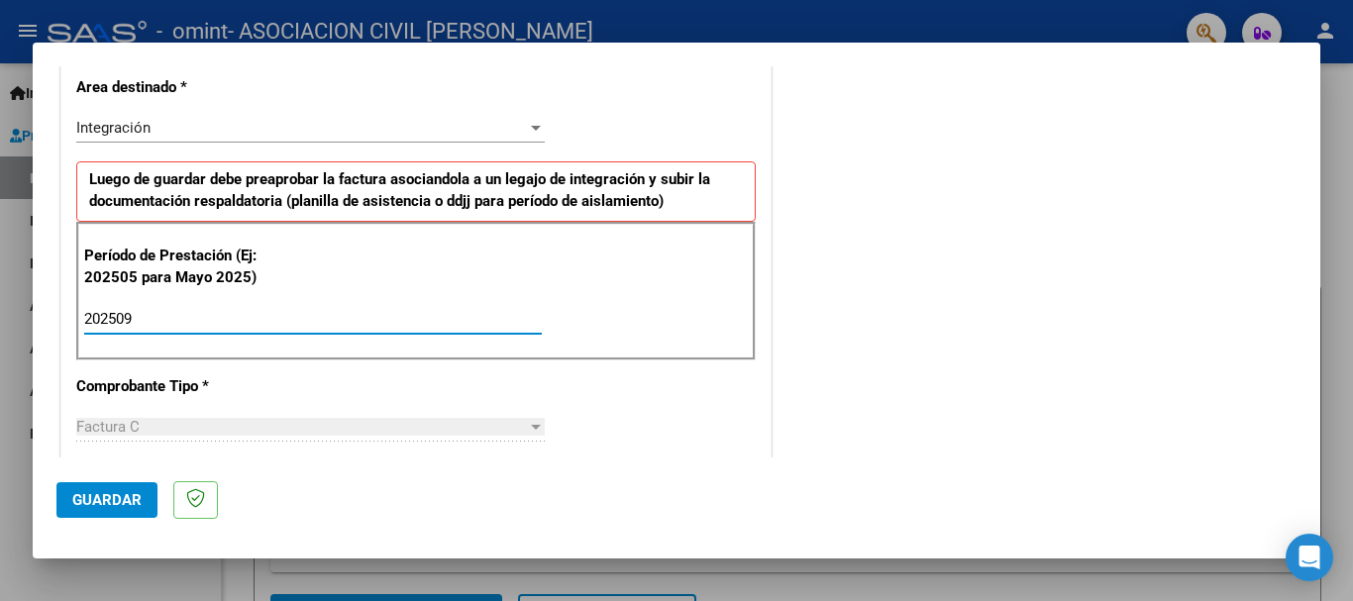
type input "202509"
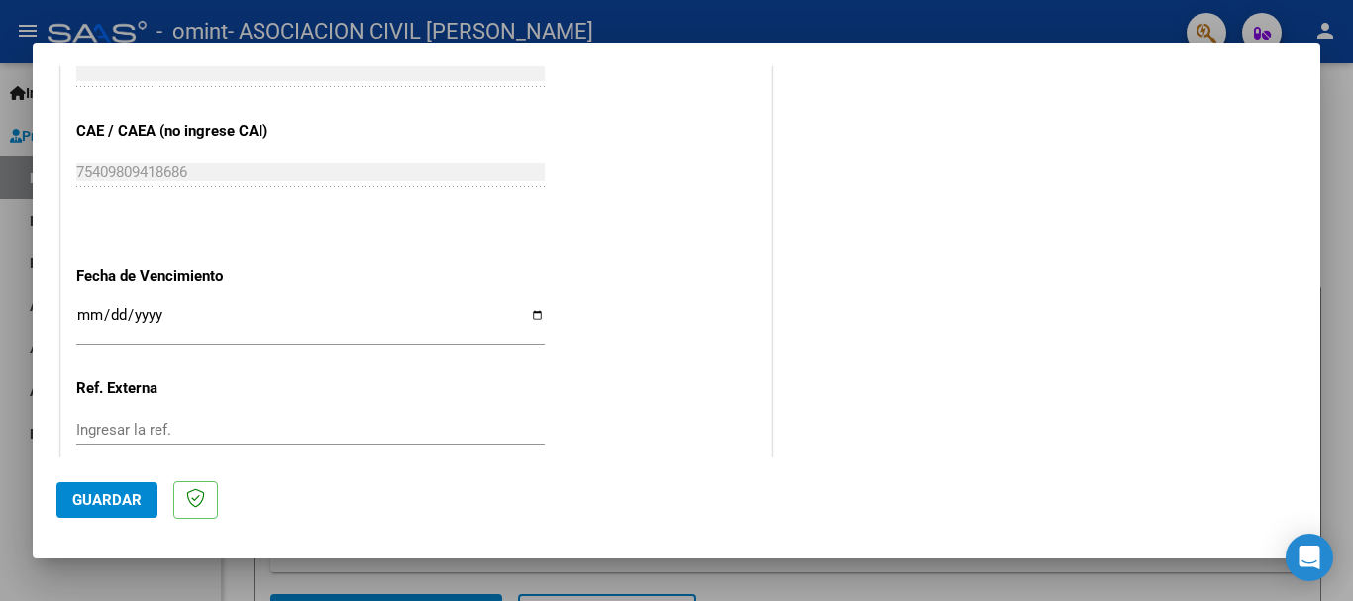
scroll to position [1250, 0]
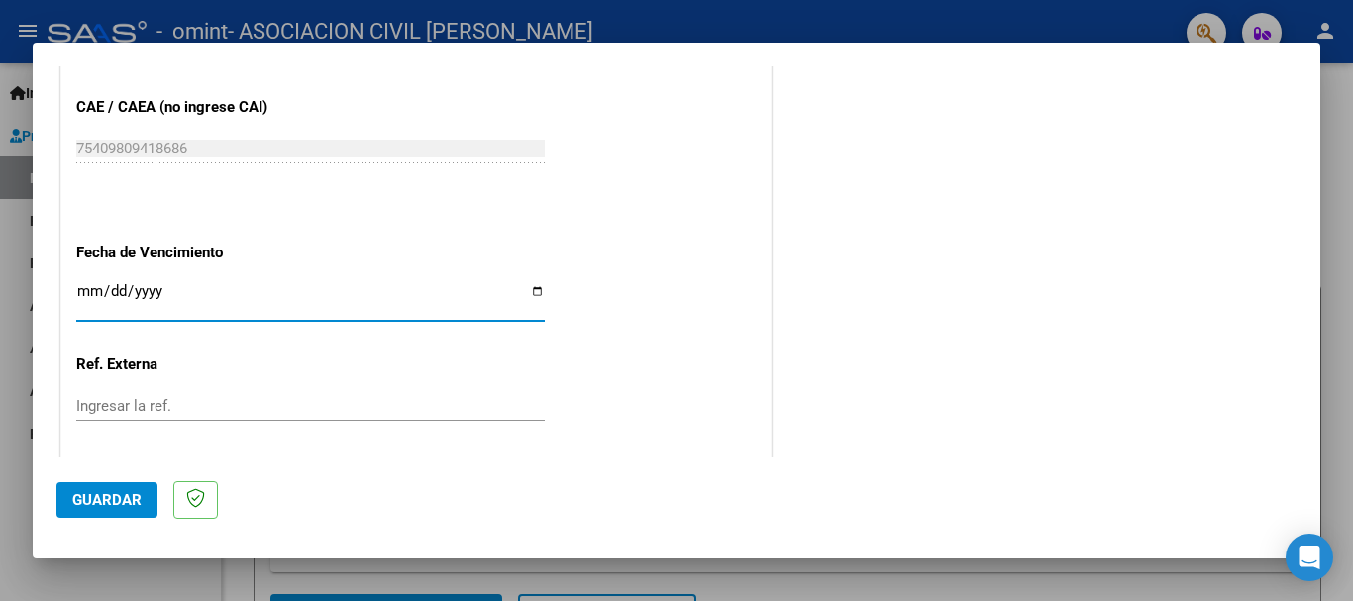
click at [532, 293] on input "Ingresar la fecha" at bounding box center [310, 299] width 469 height 32
type input "[DATE]"
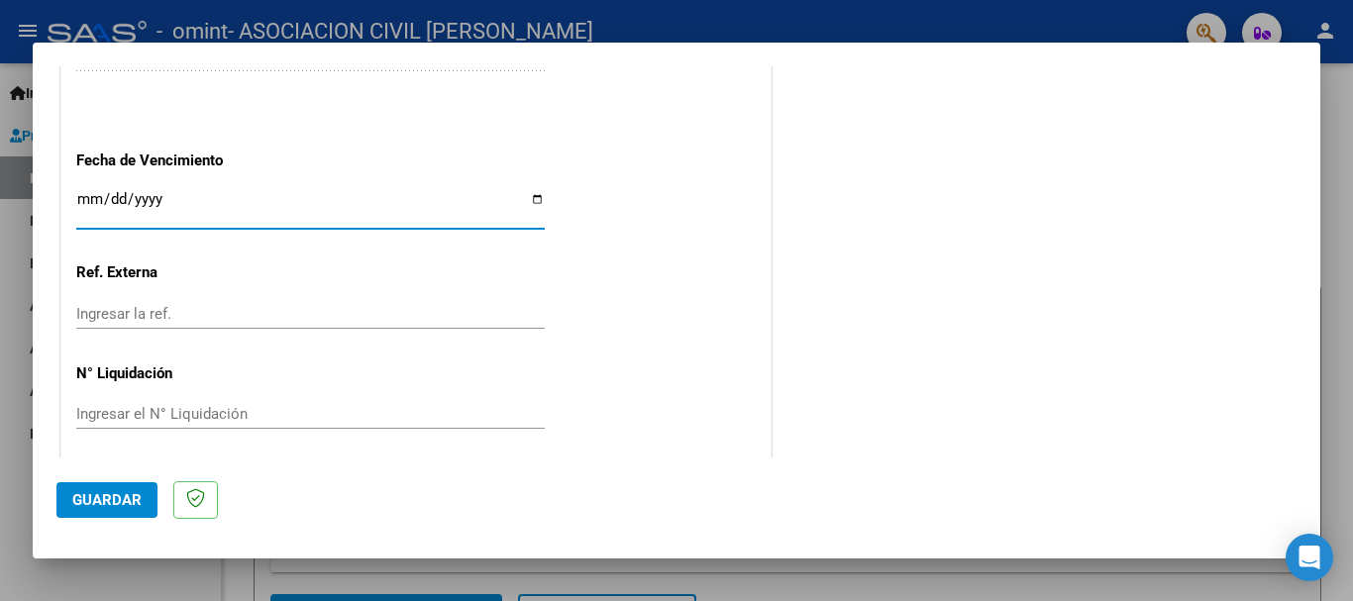
scroll to position [1352, 0]
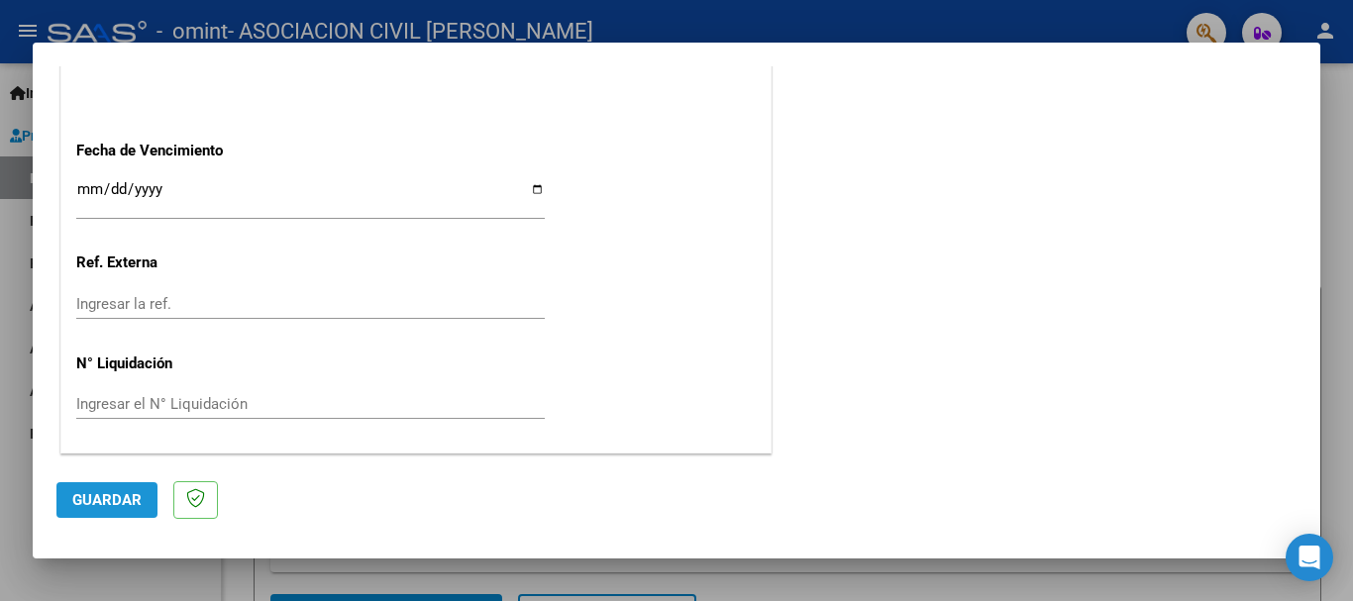
click at [116, 505] on span "Guardar" at bounding box center [106, 500] width 69 height 18
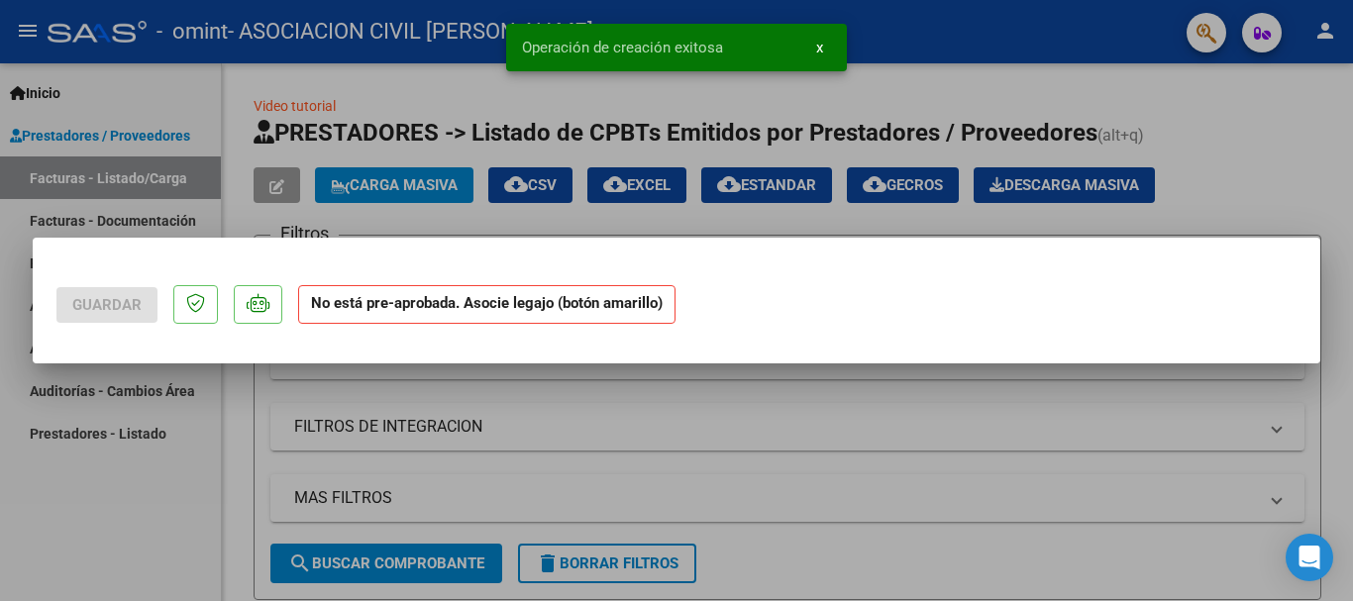
scroll to position [0, 0]
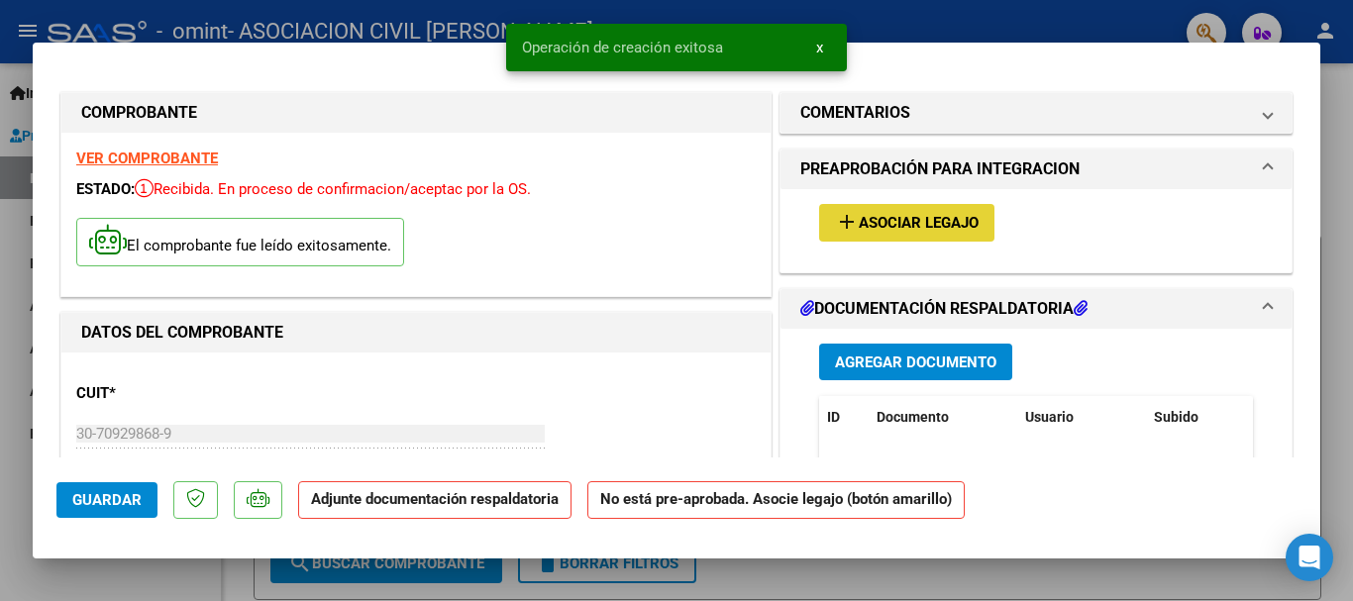
click at [956, 224] on span "Asociar Legajo" at bounding box center [919, 224] width 120 height 18
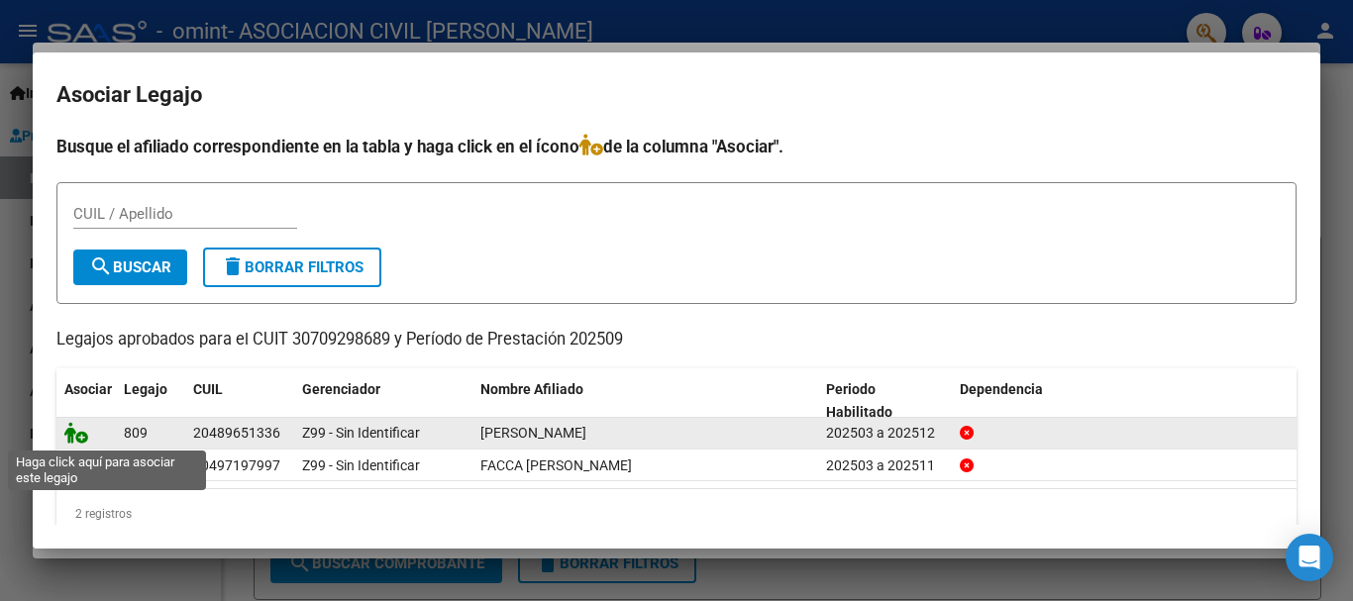
click at [80, 436] on icon at bounding box center [76, 433] width 24 height 22
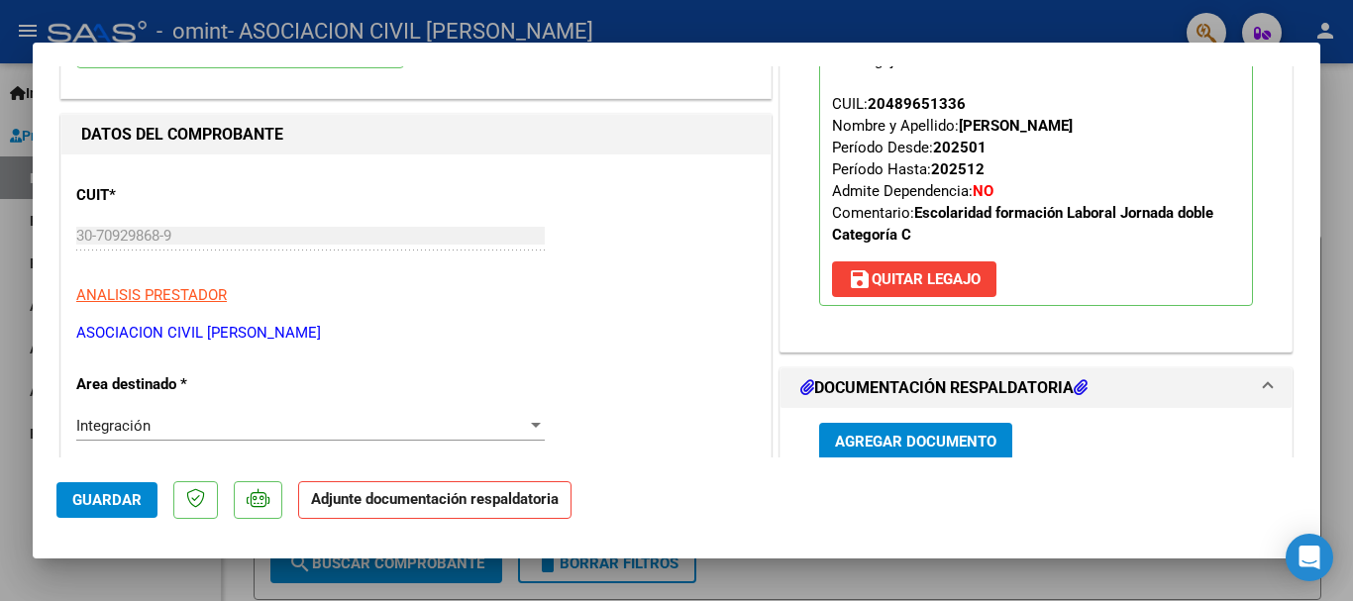
scroll to position [297, 0]
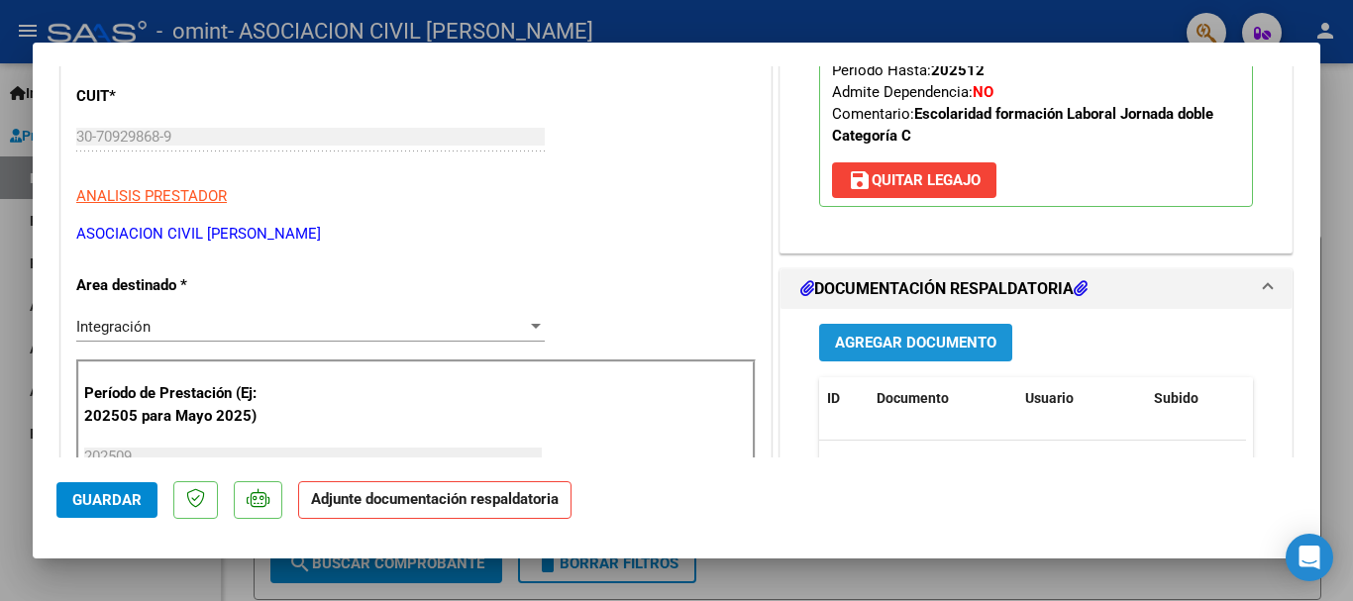
click at [878, 345] on span "Agregar Documento" at bounding box center [916, 344] width 162 height 18
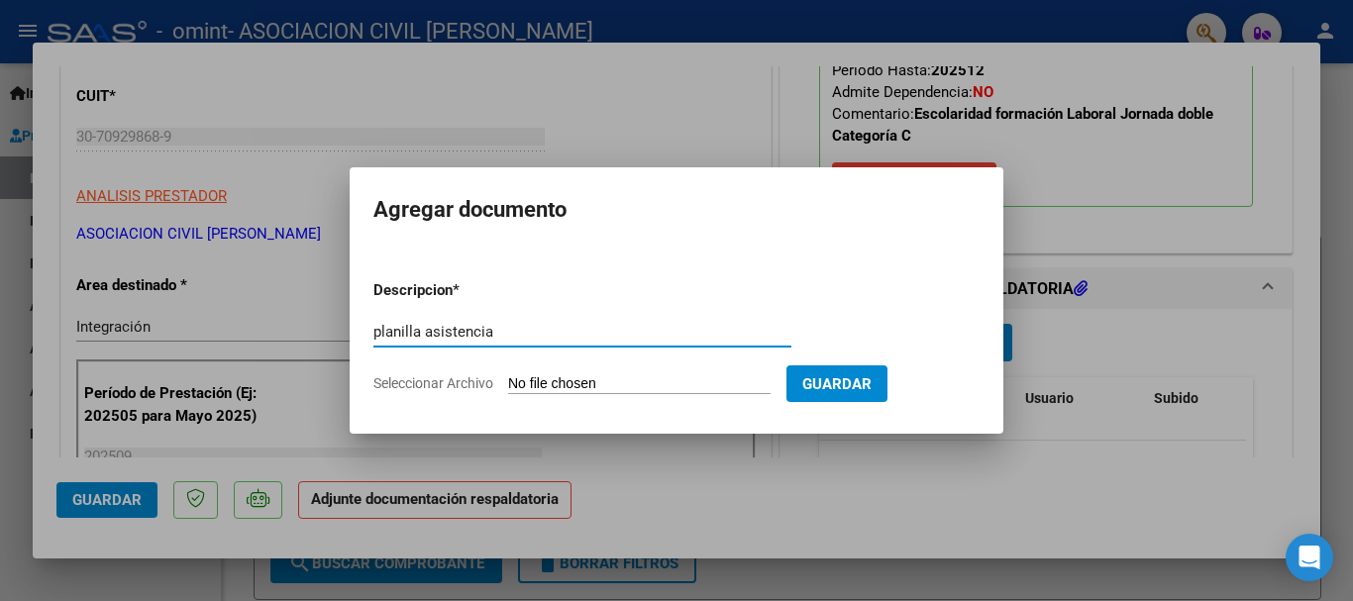
type input "planilla asistencia"
click at [585, 384] on input "Seleccionar Archivo" at bounding box center [639, 385] width 263 height 19
type input "C:\fakepath\asistencias [PERSON_NAME] septiembre.pdf"
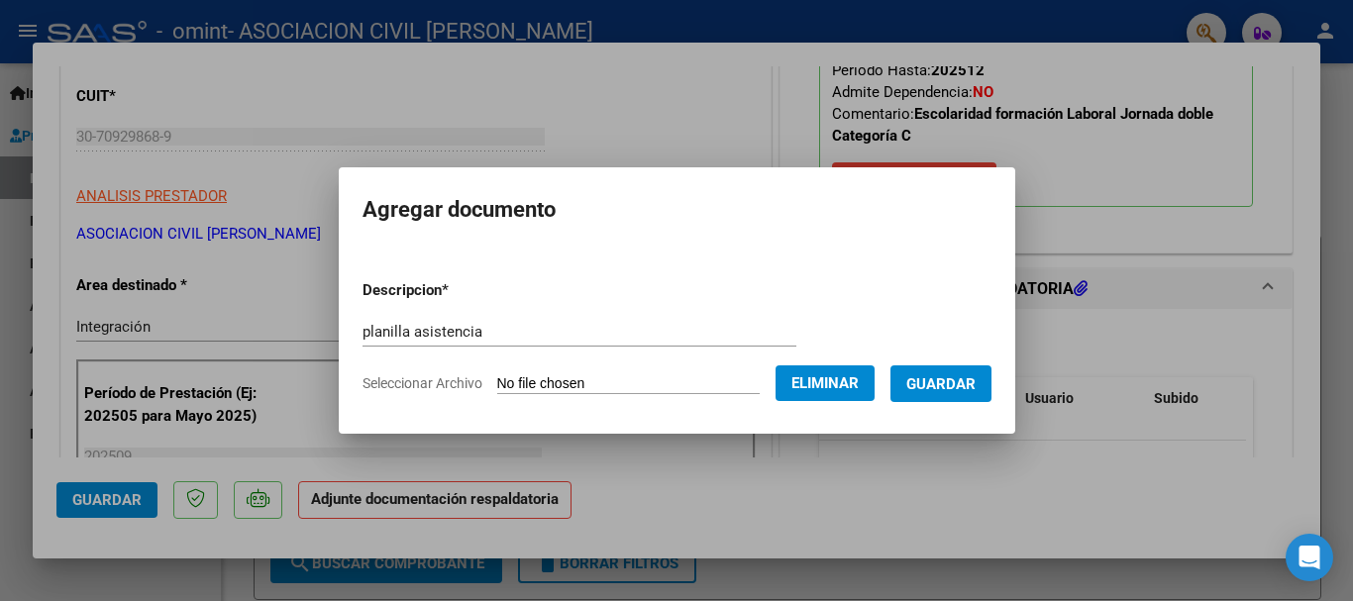
click at [829, 384] on span "Eliminar" at bounding box center [825, 384] width 67 height 18
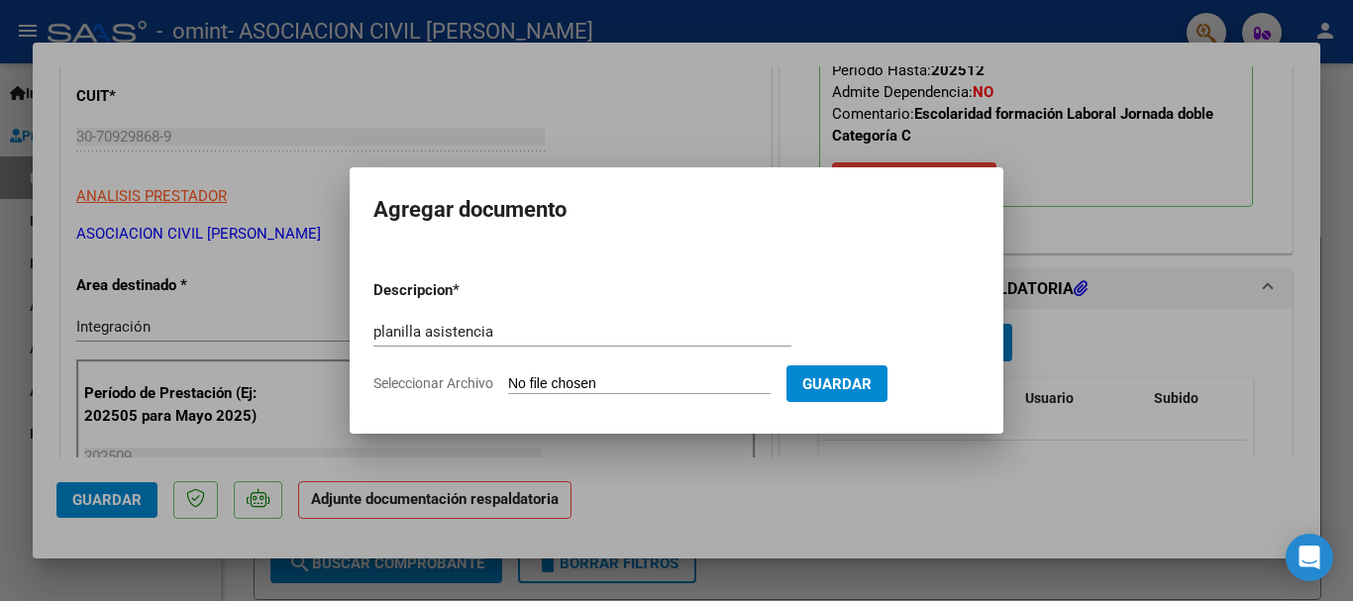
click at [677, 382] on input "Seleccionar Archivo" at bounding box center [639, 385] width 263 height 19
type input "C:\fakepath\asistencias [PERSON_NAME] septiembre.pdf"
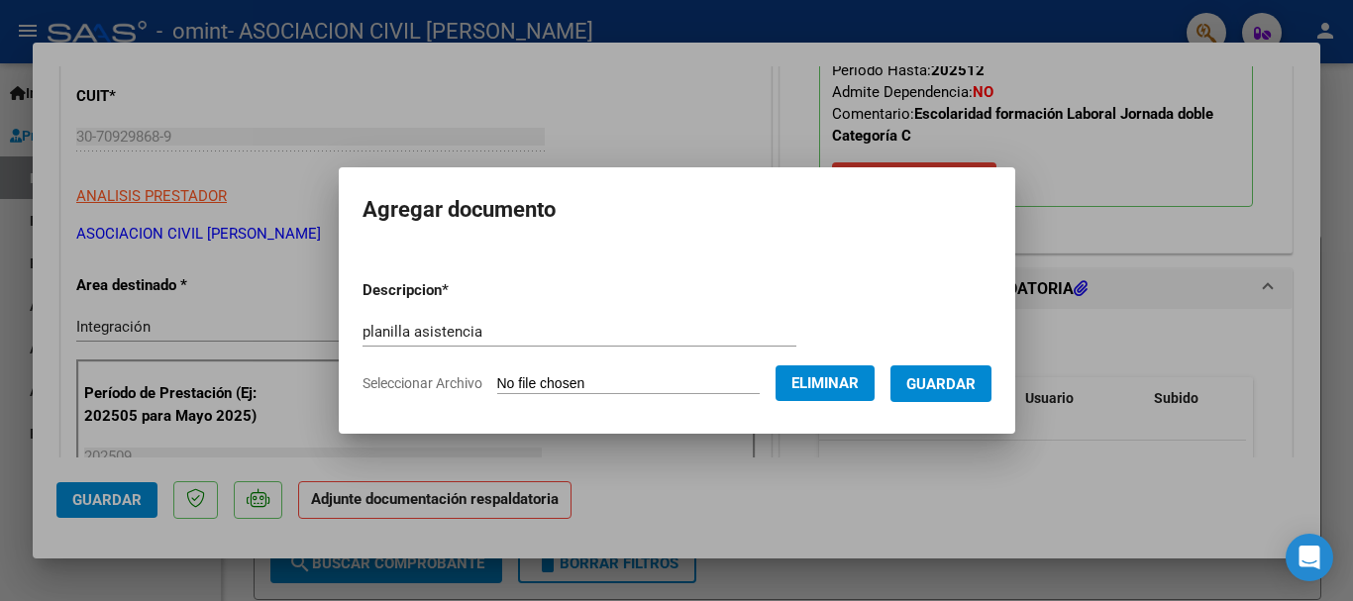
click at [976, 387] on span "Guardar" at bounding box center [941, 385] width 69 height 18
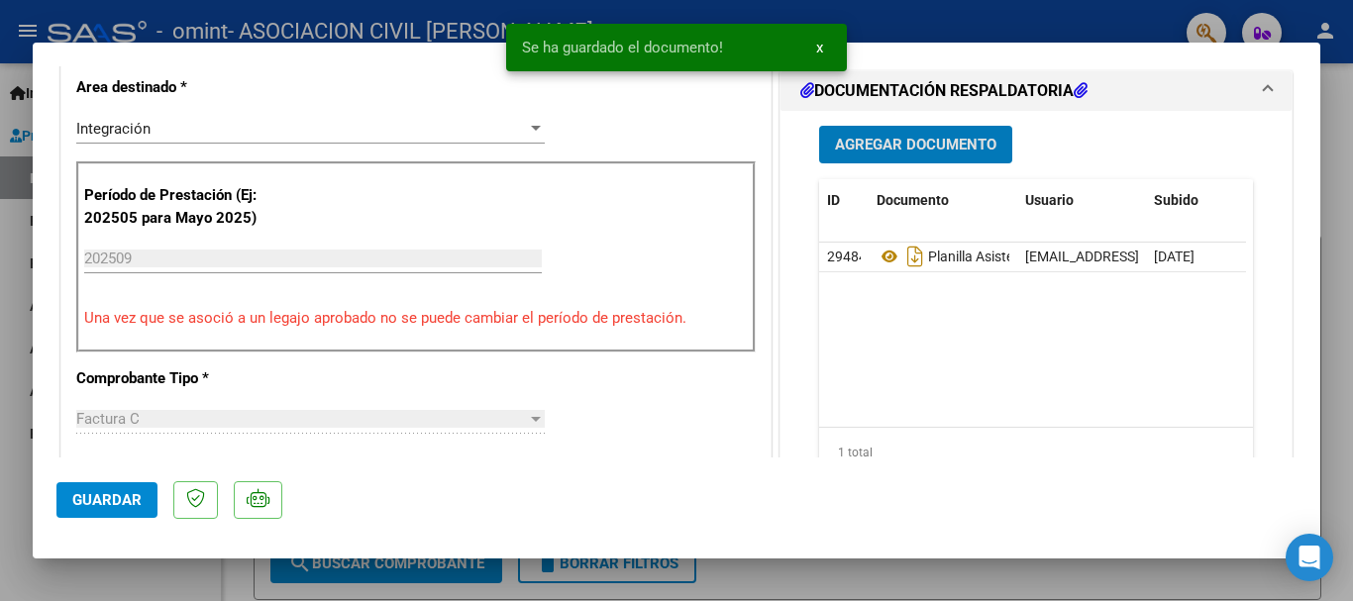
scroll to position [793, 0]
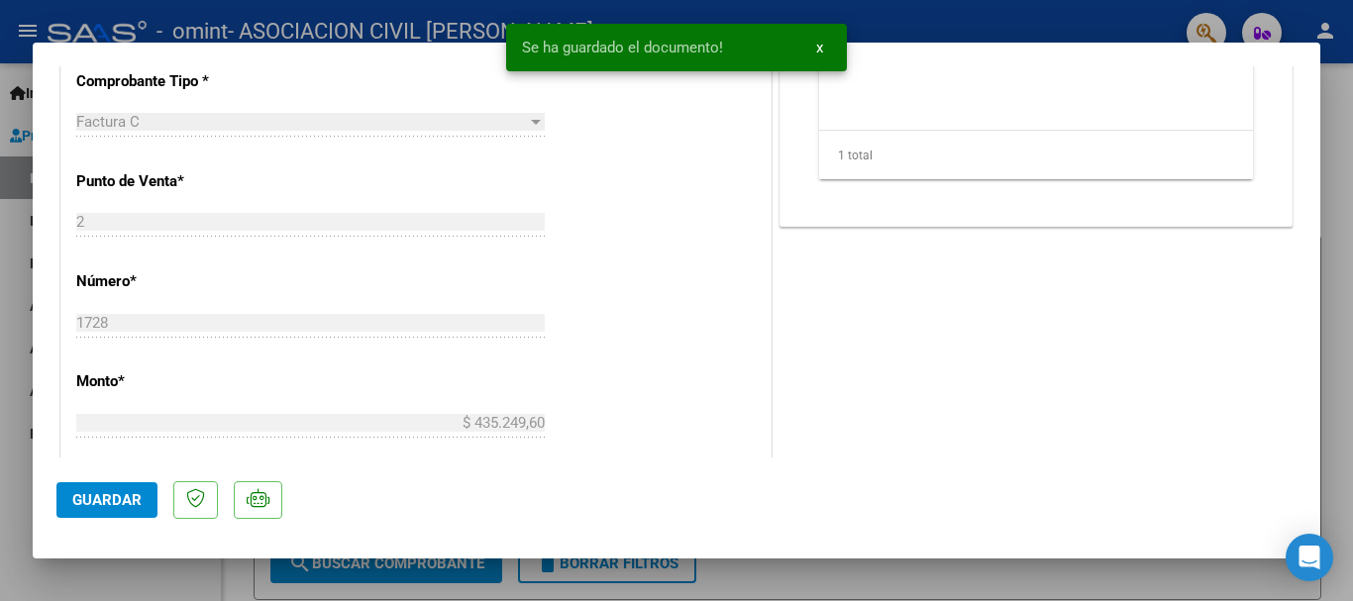
click at [110, 499] on span "Guardar" at bounding box center [106, 500] width 69 height 18
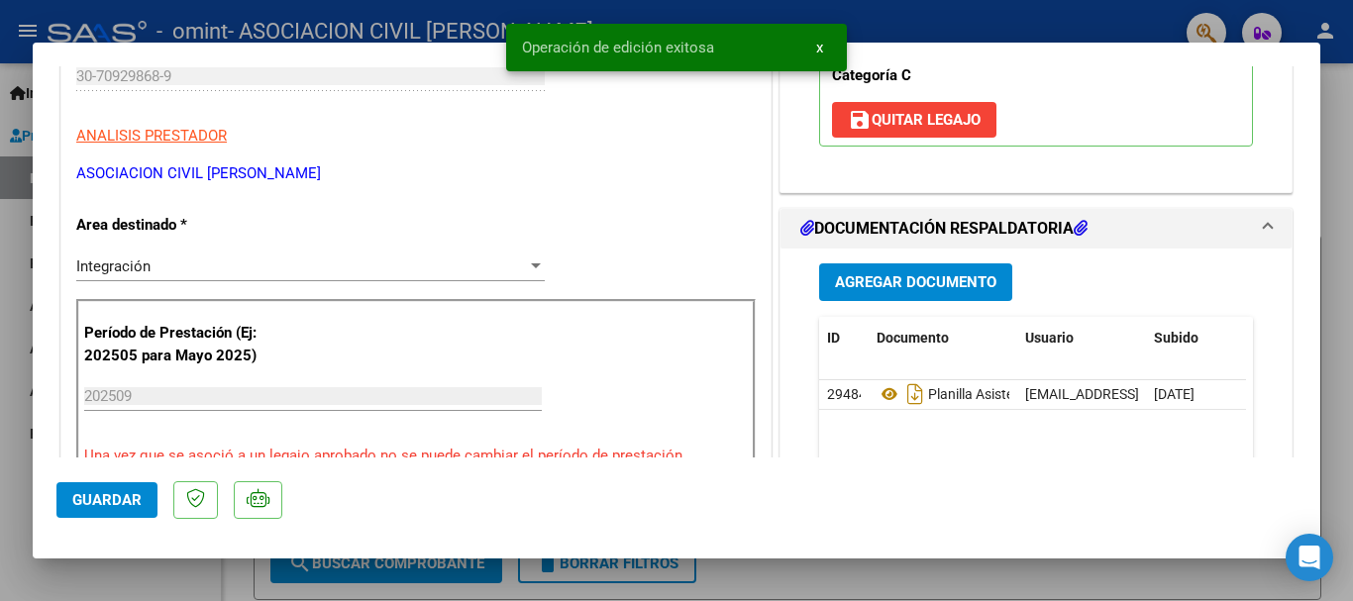
scroll to position [198, 0]
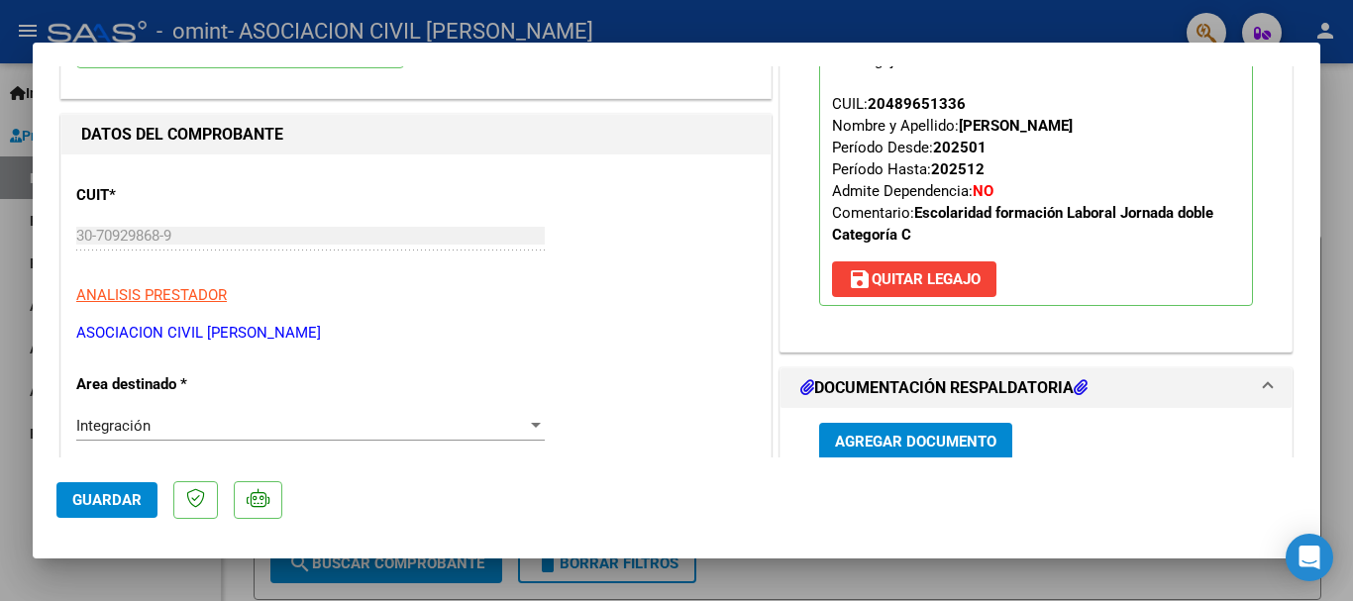
click at [1336, 177] on div at bounding box center [676, 300] width 1353 height 601
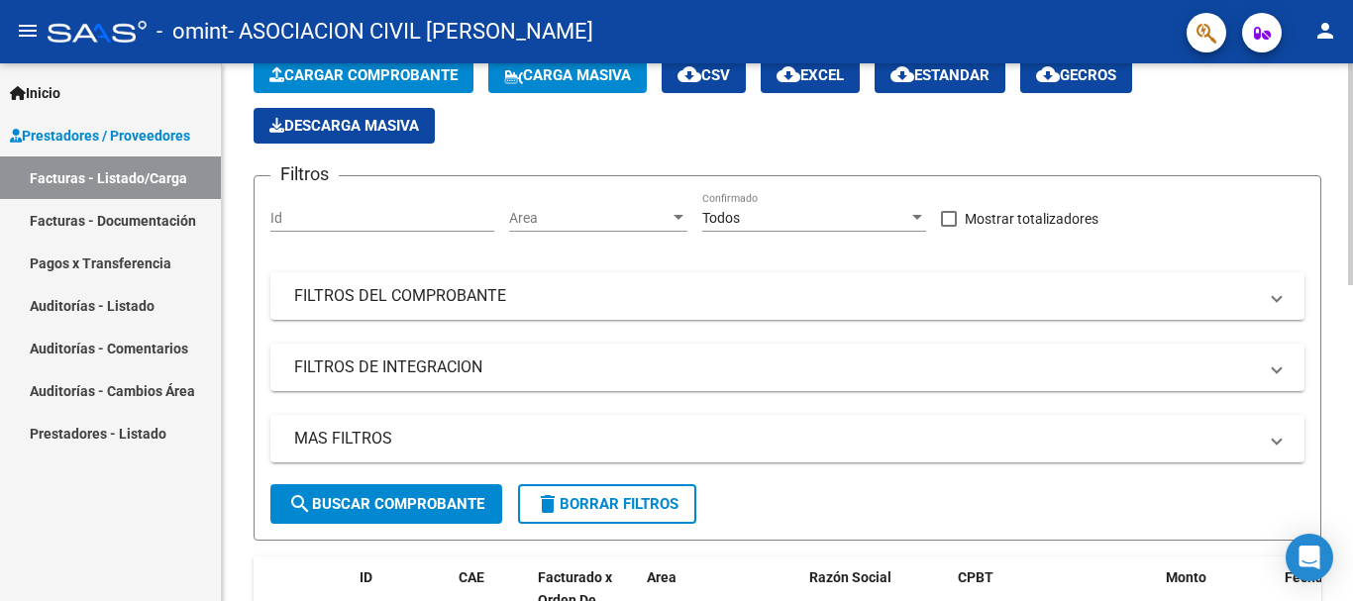
scroll to position [396, 0]
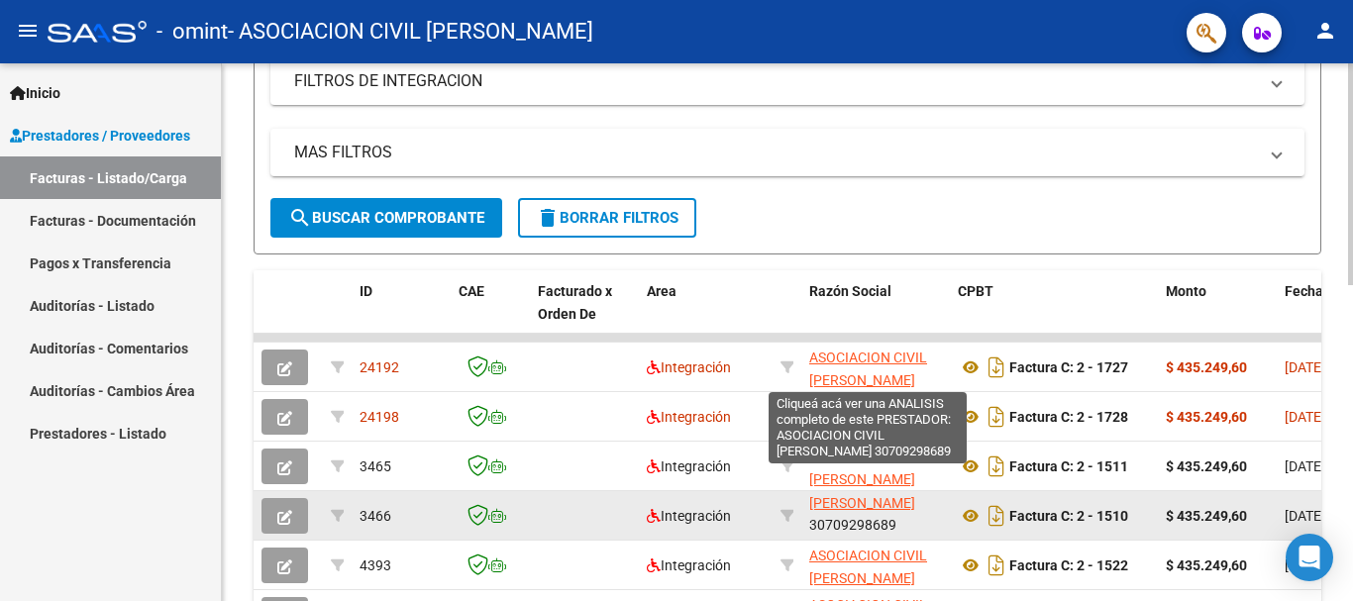
click at [872, 500] on span "ASOCIACION CIVIL [PERSON_NAME]" at bounding box center [868, 492] width 118 height 39
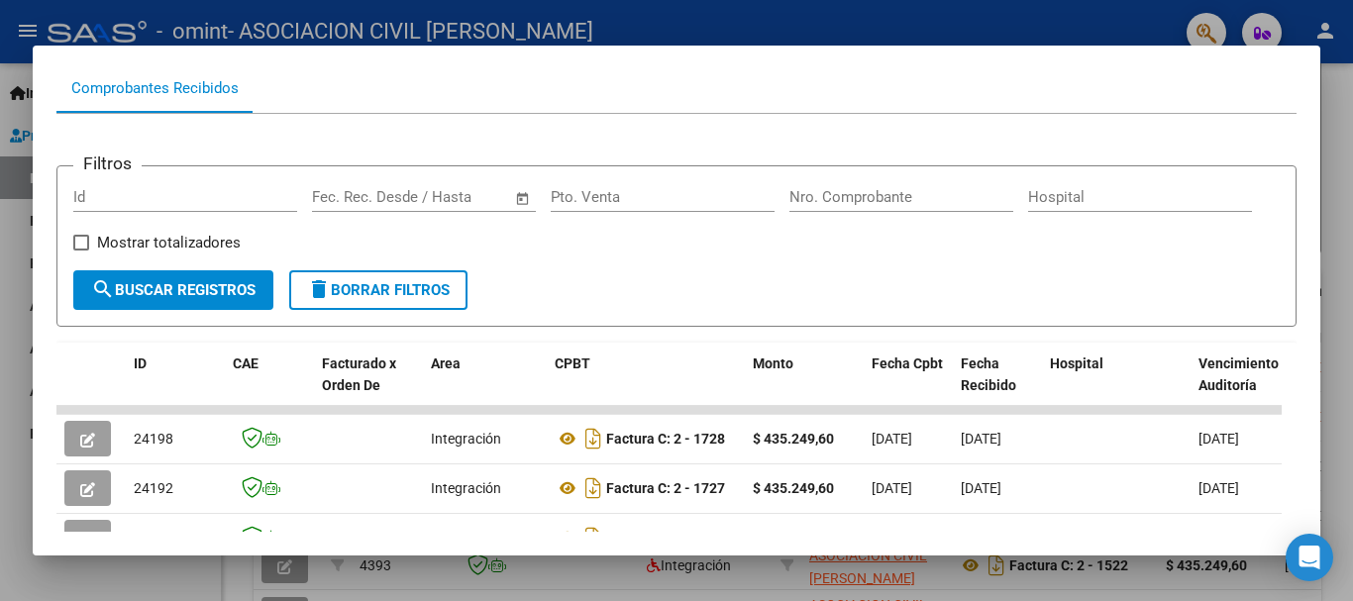
scroll to position [0, 0]
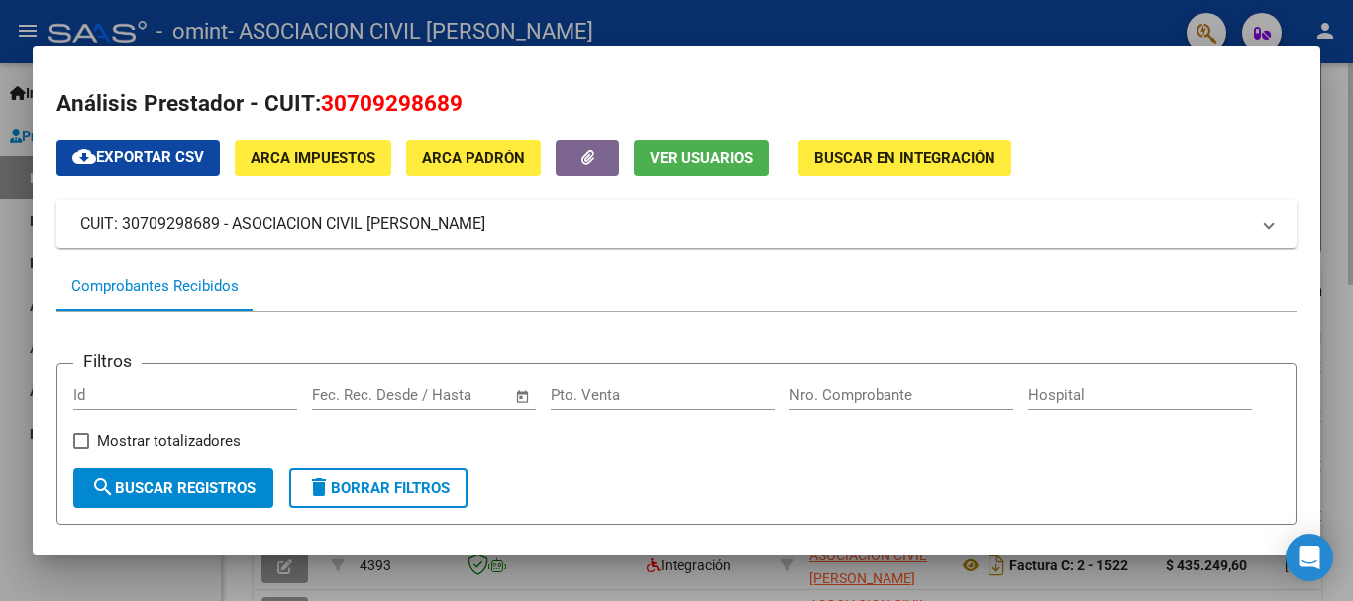
click at [1347, 150] on div at bounding box center [676, 300] width 1353 height 601
click at [1347, 150] on div "Video tutorial PRESTADORES -> Listado de CPBTs Emitidos por Prestadores / Prove…" at bounding box center [787, 312] width 1131 height 1291
